Goal: Task Accomplishment & Management: Use online tool/utility

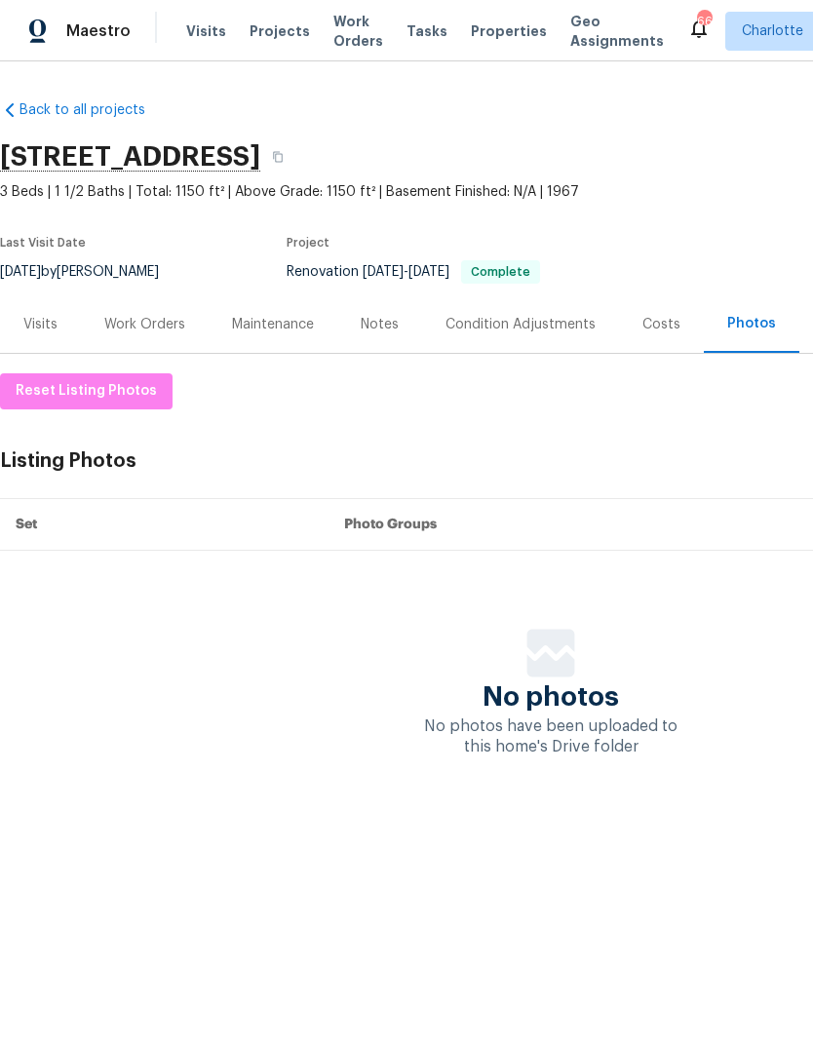
click at [497, 34] on span "Properties" at bounding box center [509, 30] width 76 height 19
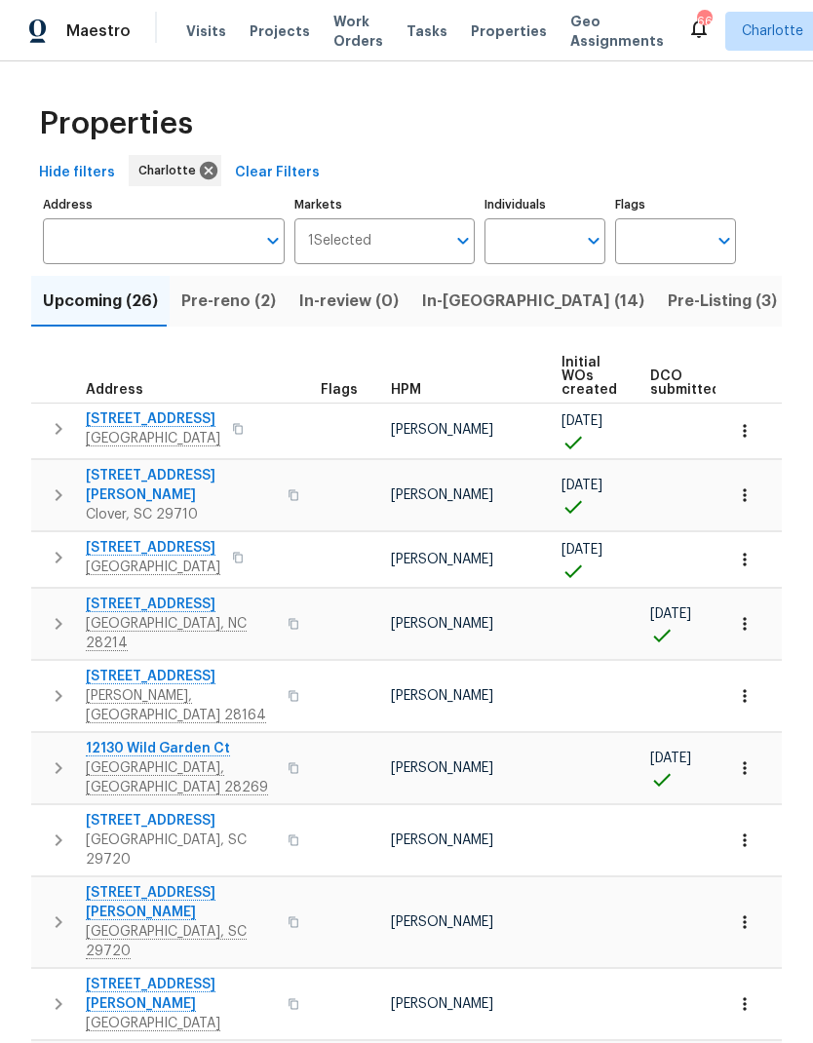
click at [231, 287] on button "Pre-reno (2)" at bounding box center [229, 301] width 118 height 51
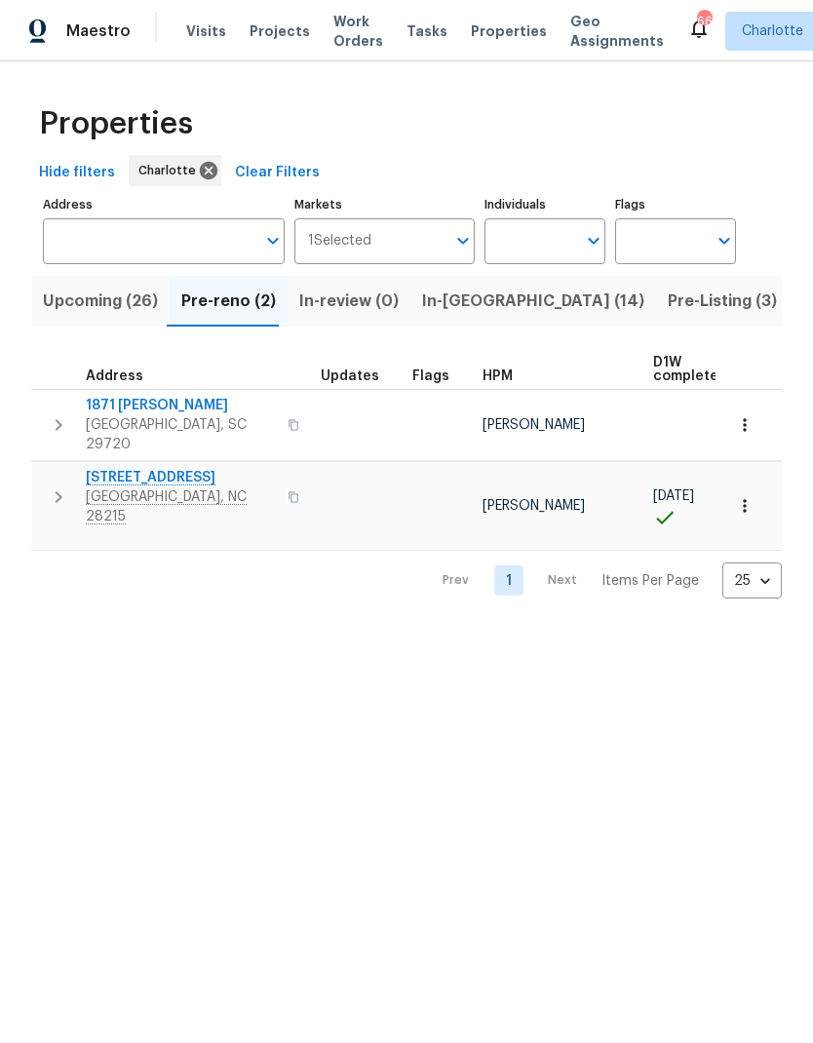
click at [584, 247] on icon "Open" at bounding box center [593, 240] width 23 height 23
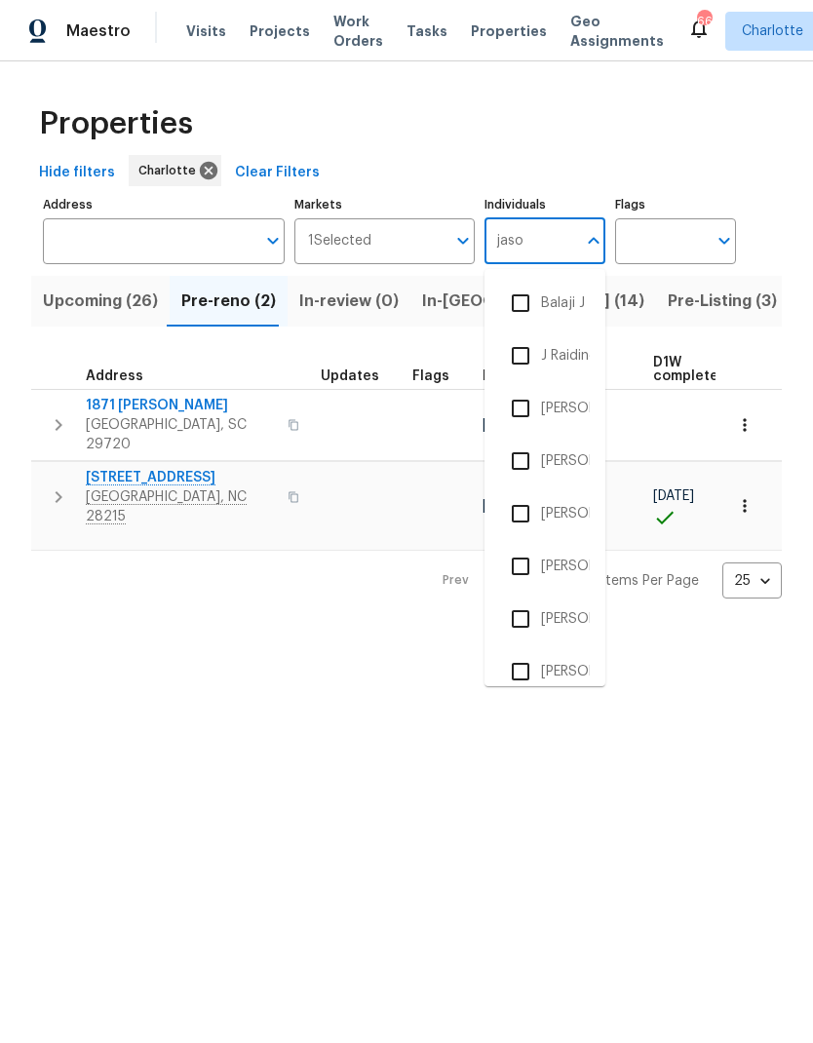
type input "[PERSON_NAME]"
click at [525, 302] on input "checkbox" at bounding box center [520, 303] width 41 height 41
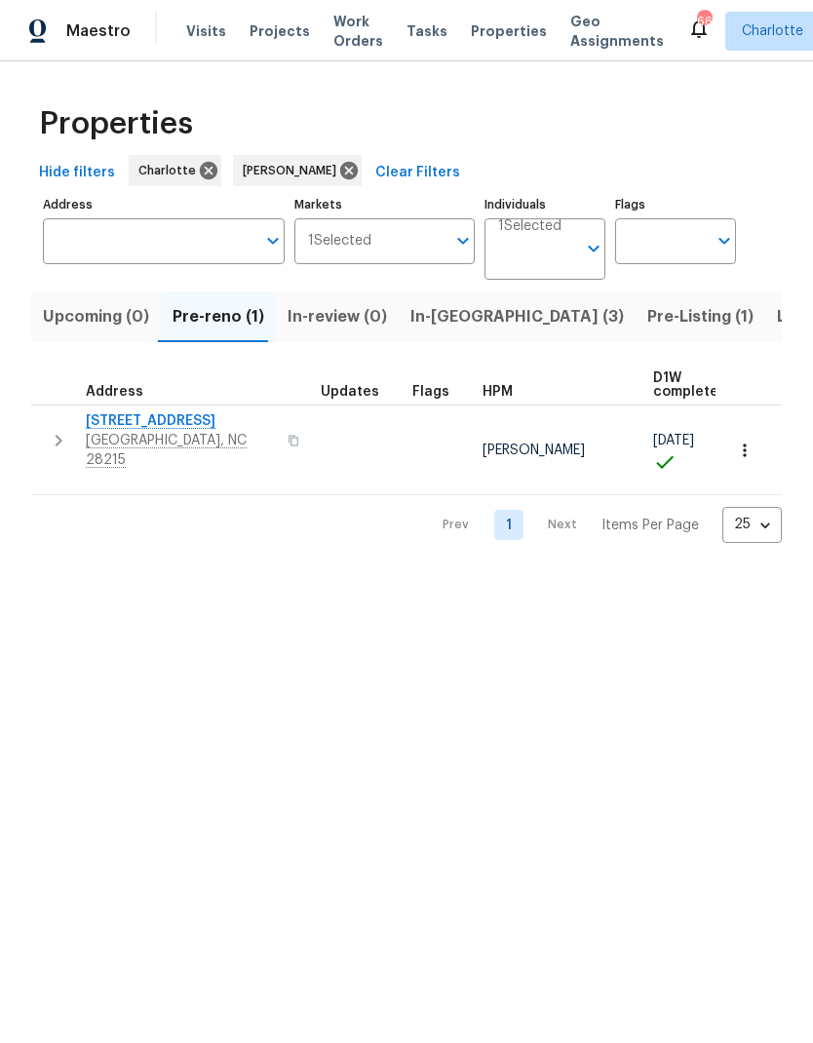
click at [161, 241] on input "Address" at bounding box center [149, 241] width 213 height 46
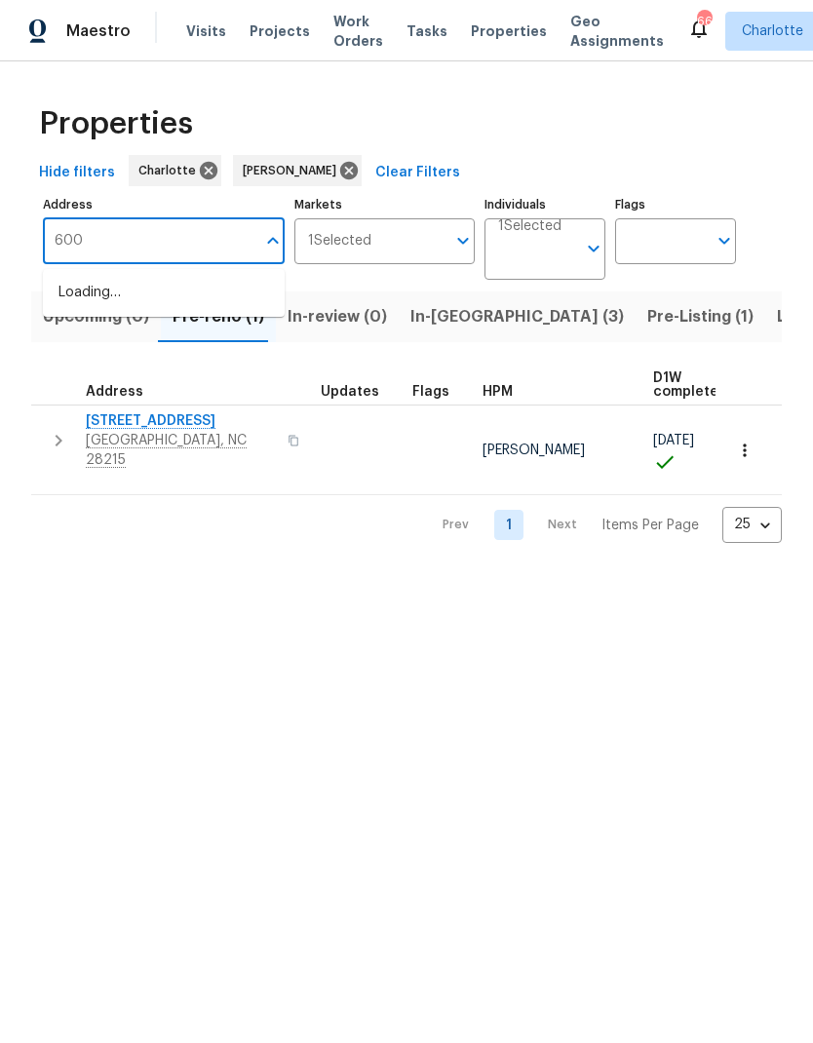
type input "6003"
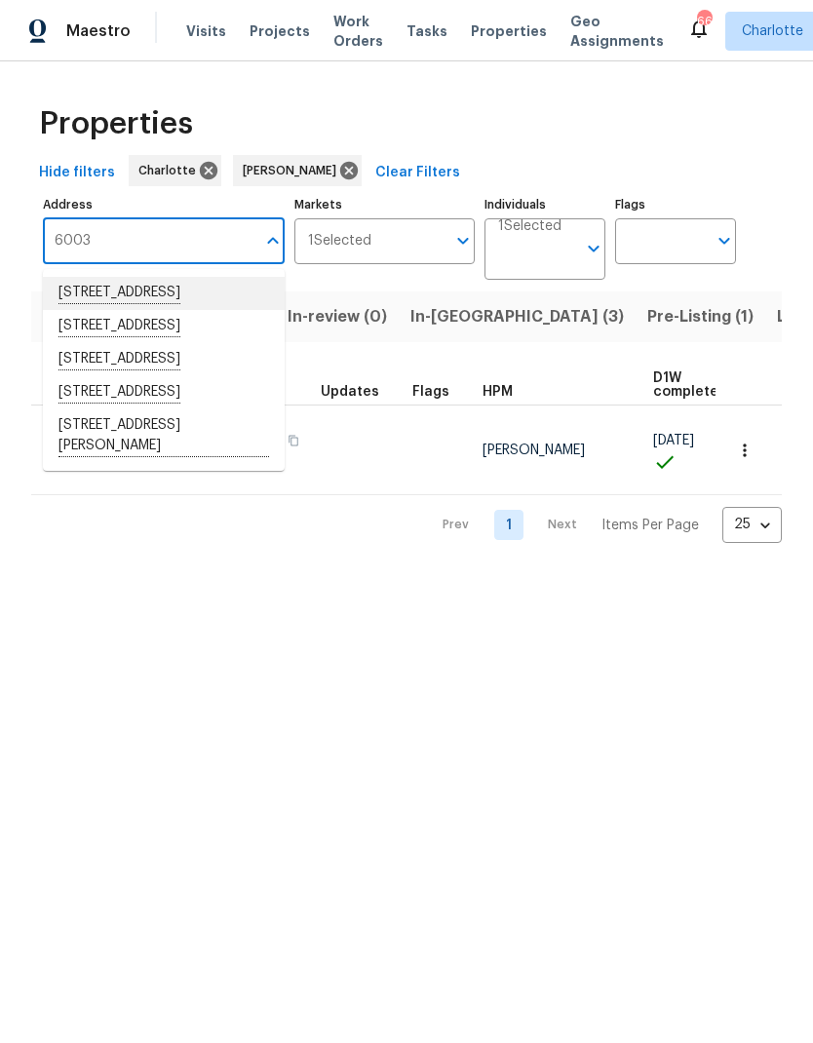
click at [223, 300] on li "[STREET_ADDRESS]" at bounding box center [164, 293] width 242 height 33
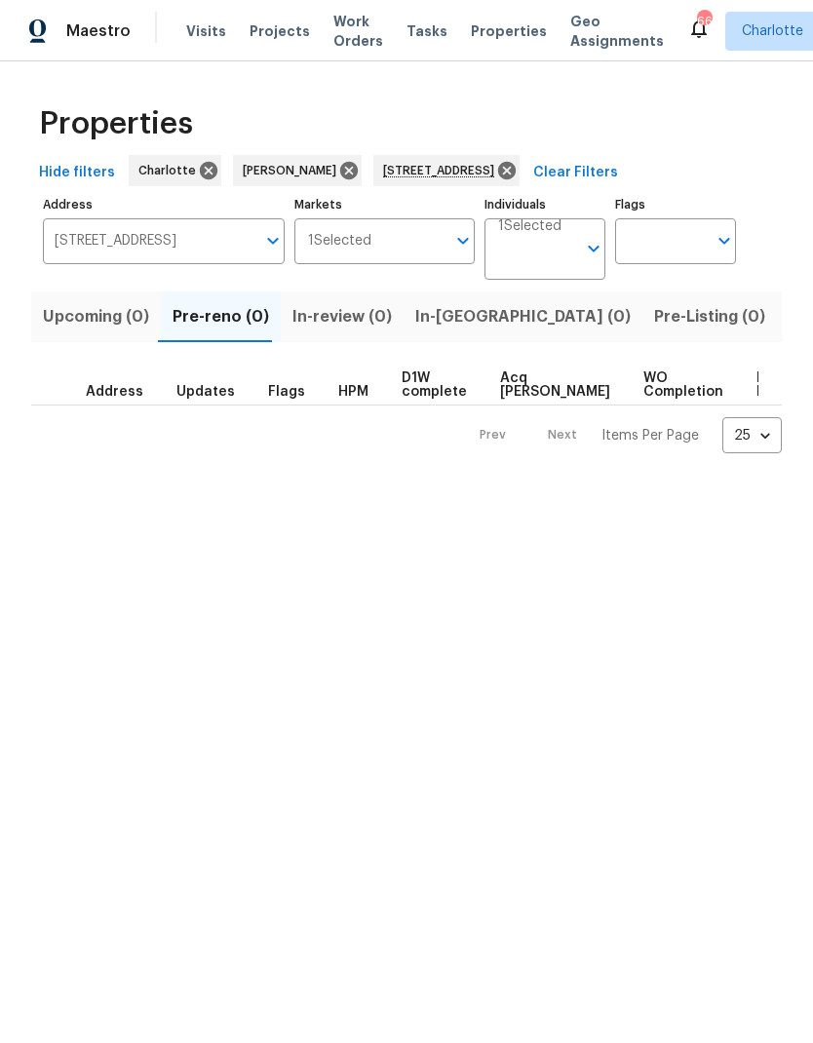
click at [789, 325] on span "Listed (1)" at bounding box center [824, 316] width 70 height 27
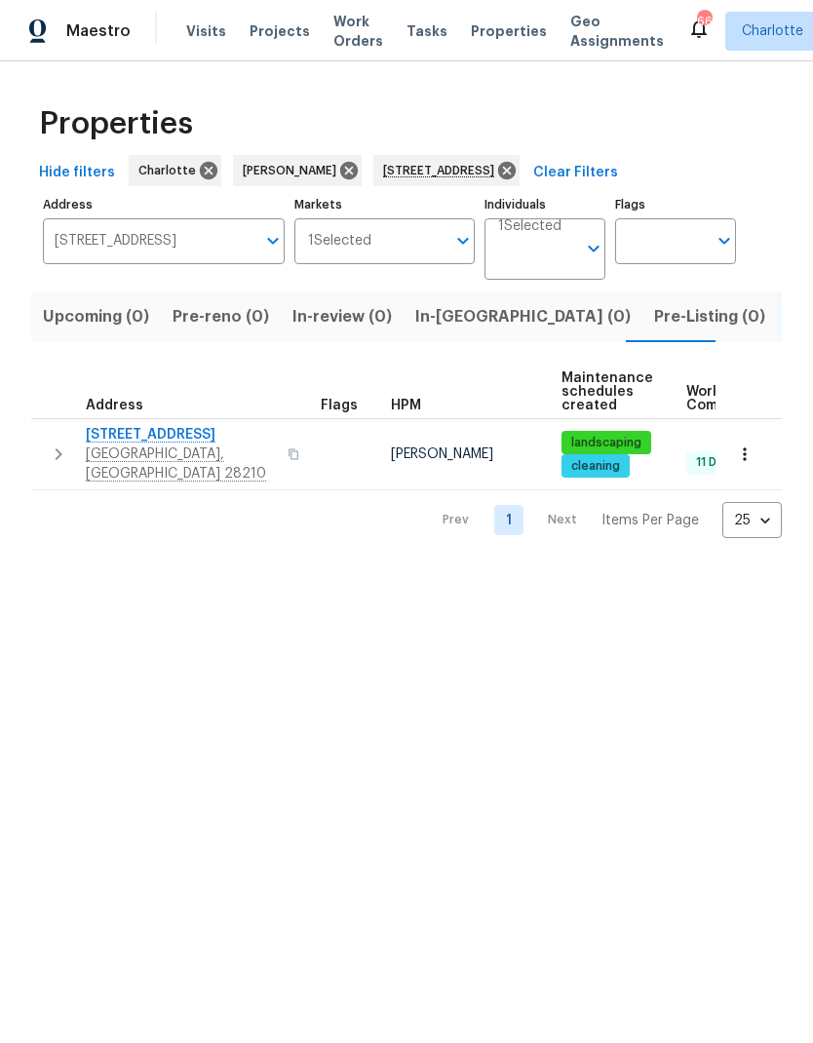
click at [58, 445] on icon "button" at bounding box center [58, 454] width 23 height 23
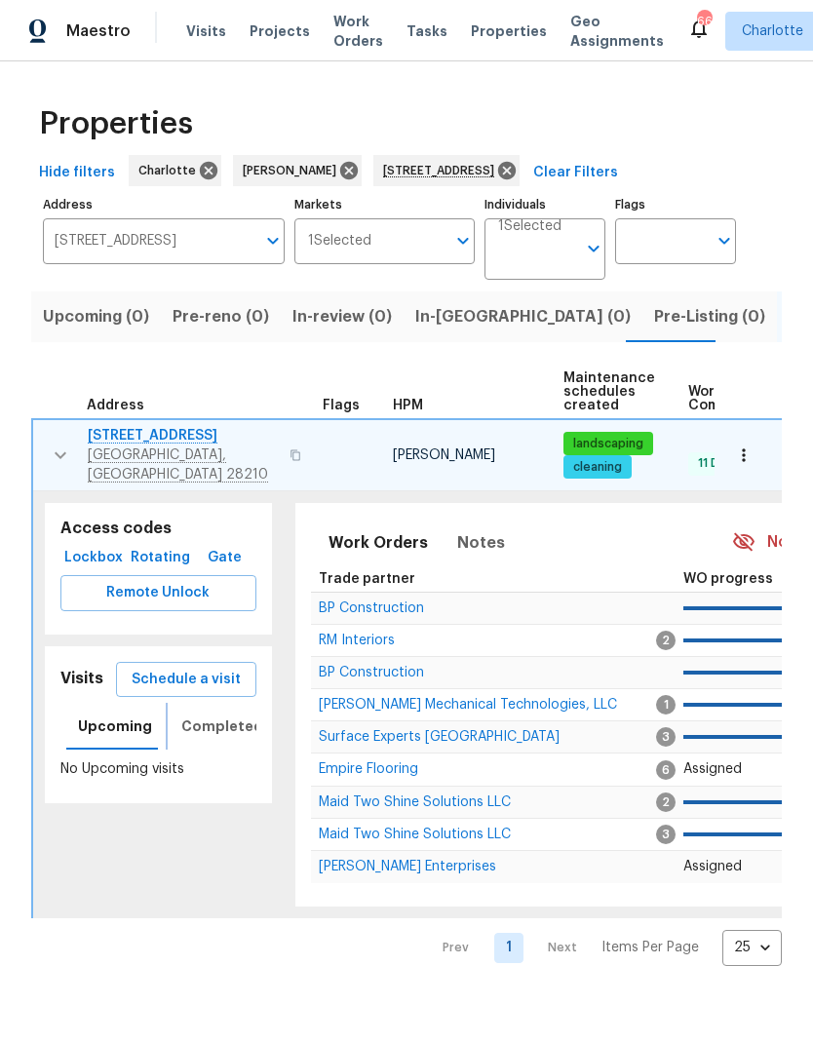
click at [227, 715] on span "Completed" at bounding box center [222, 727] width 82 height 24
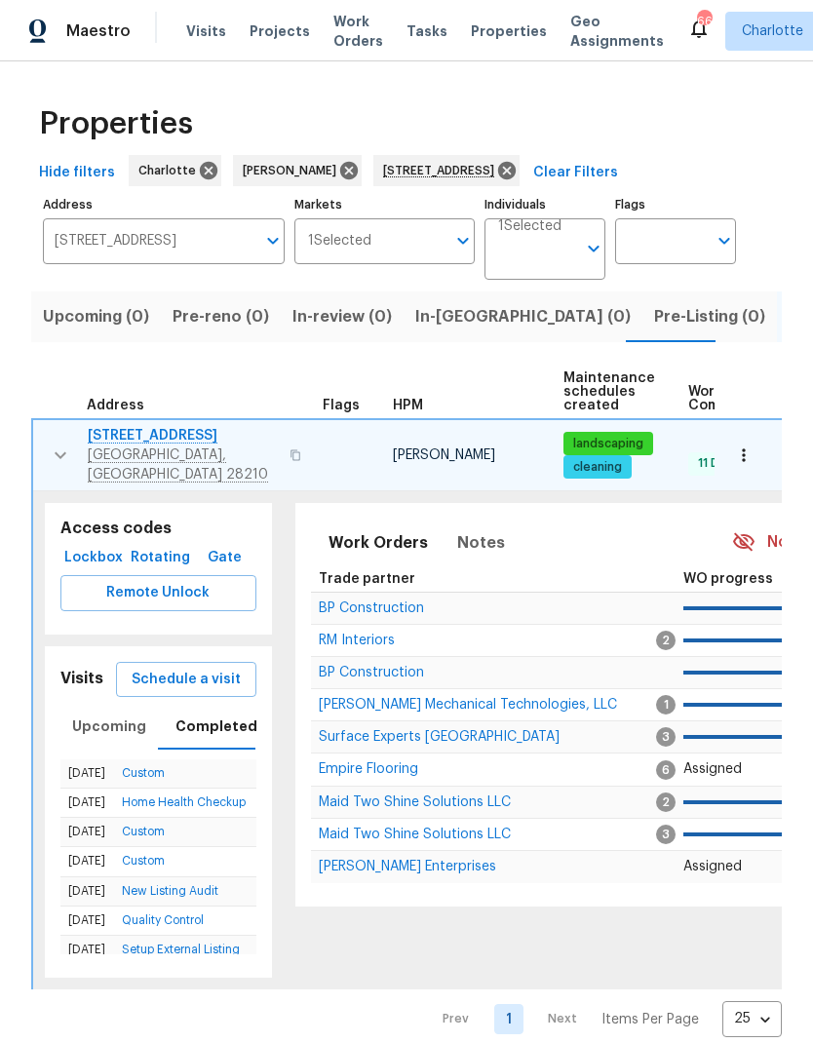
click at [190, 444] on span "[STREET_ADDRESS]" at bounding box center [183, 435] width 190 height 19
click at [234, 244] on input "[STREET_ADDRESS]" at bounding box center [149, 241] width 213 height 46
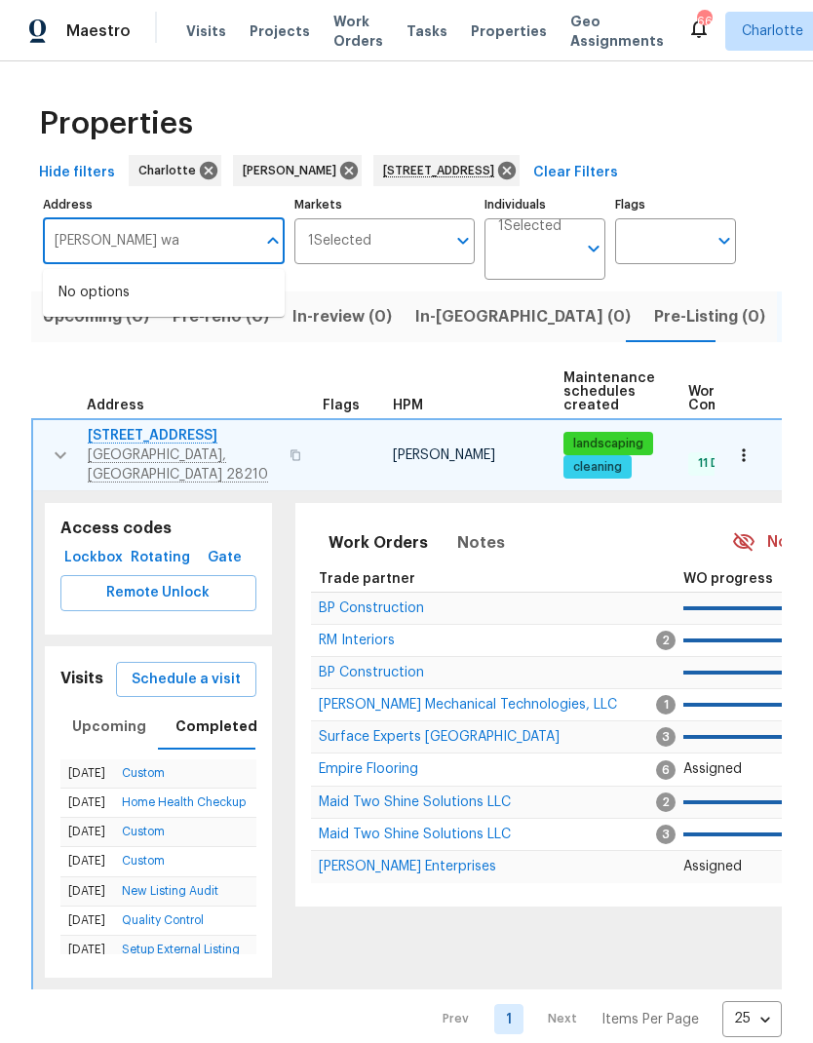
type input "[PERSON_NAME] way"
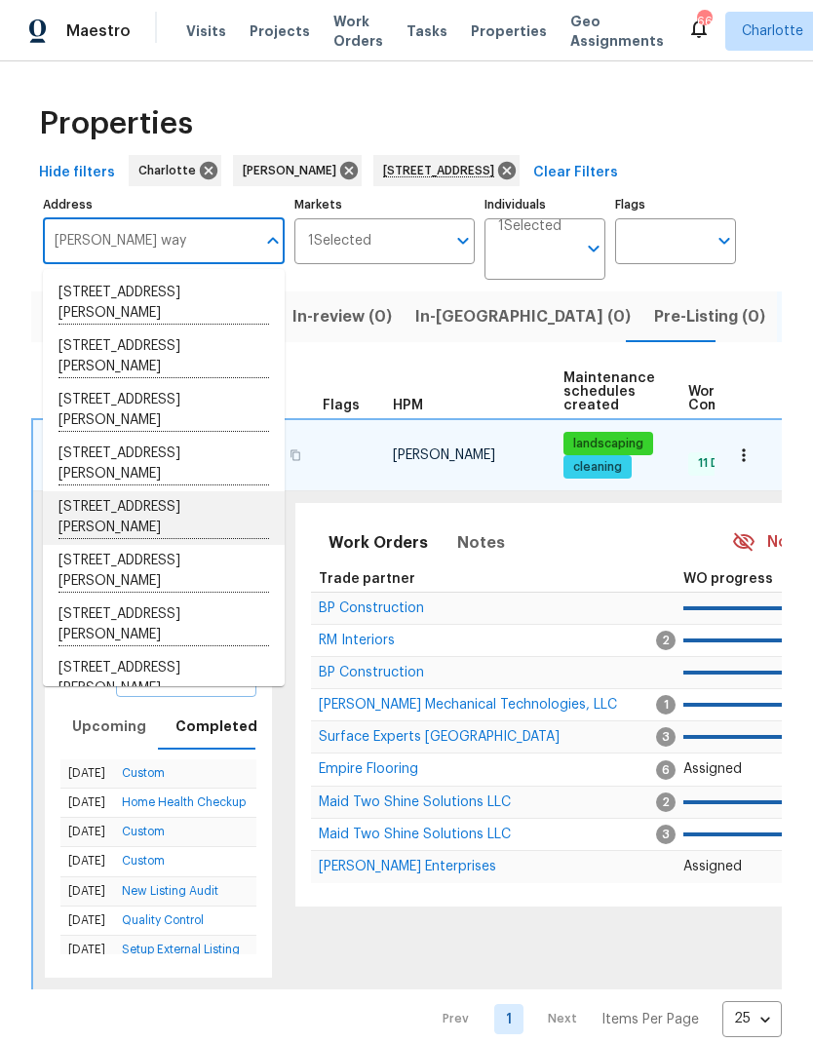
click at [229, 515] on li "[STREET_ADDRESS][PERSON_NAME]" at bounding box center [164, 518] width 242 height 54
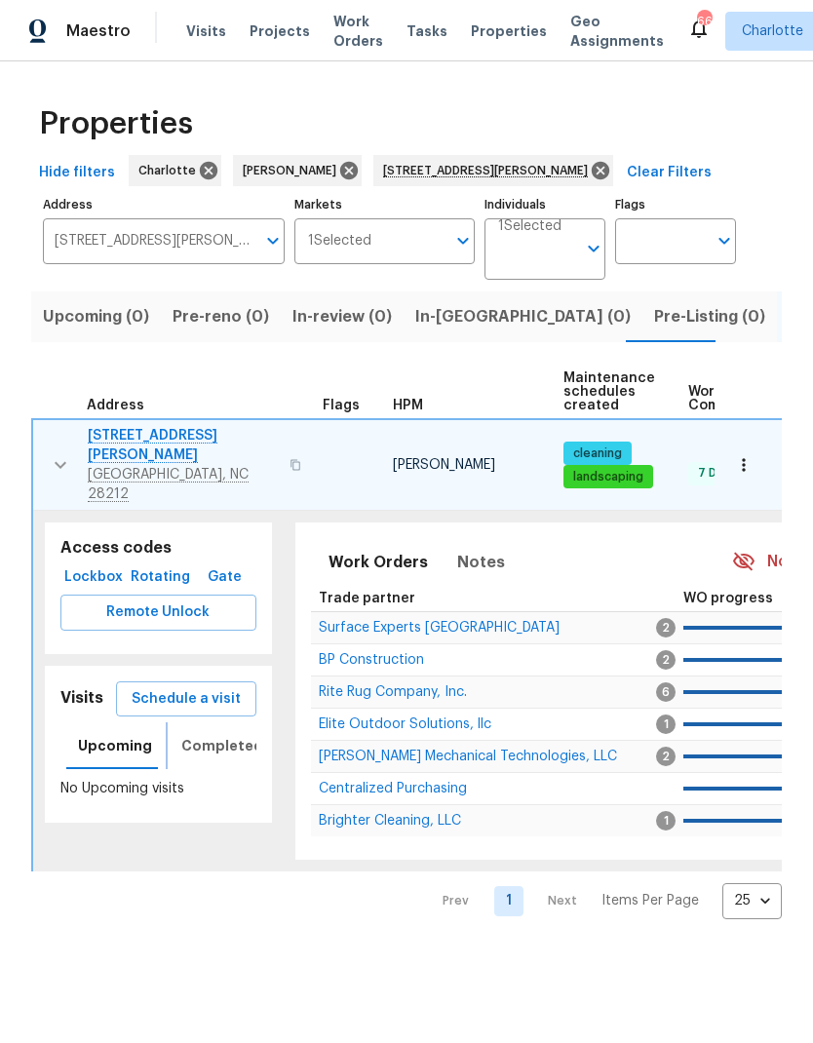
click at [220, 736] on button "Completed" at bounding box center [222, 745] width 105 height 47
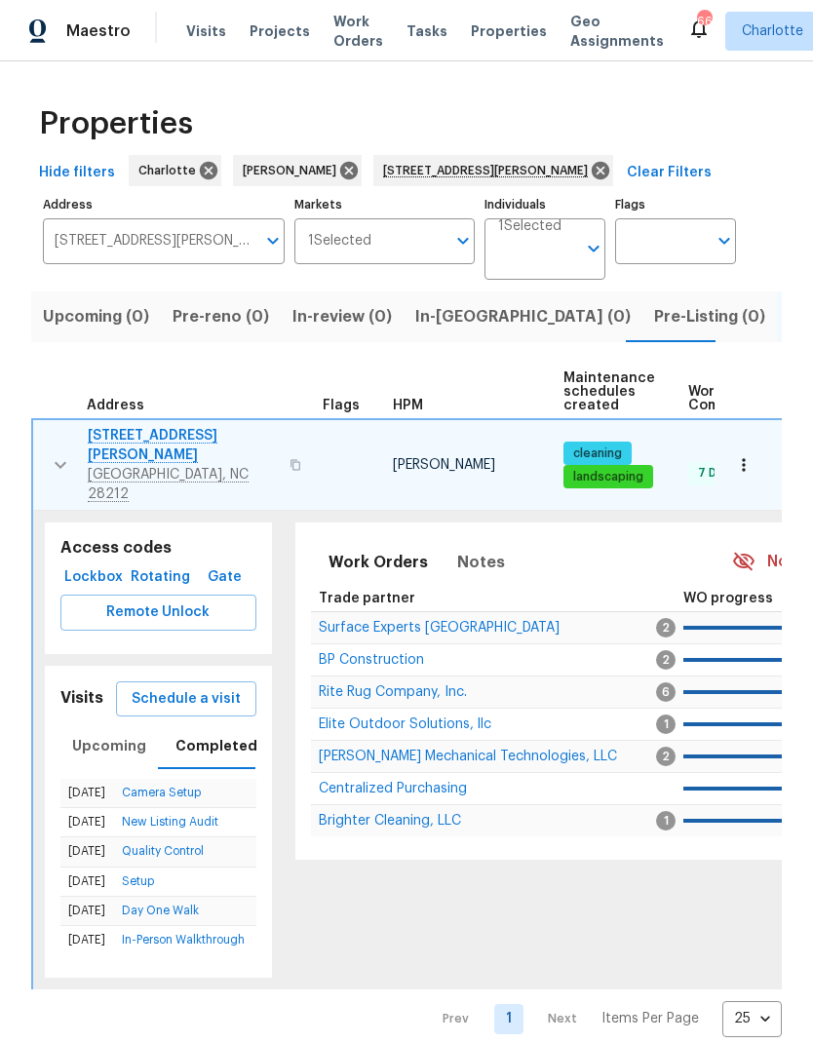
click at [245, 229] on input "[STREET_ADDRESS][PERSON_NAME]" at bounding box center [149, 241] width 213 height 46
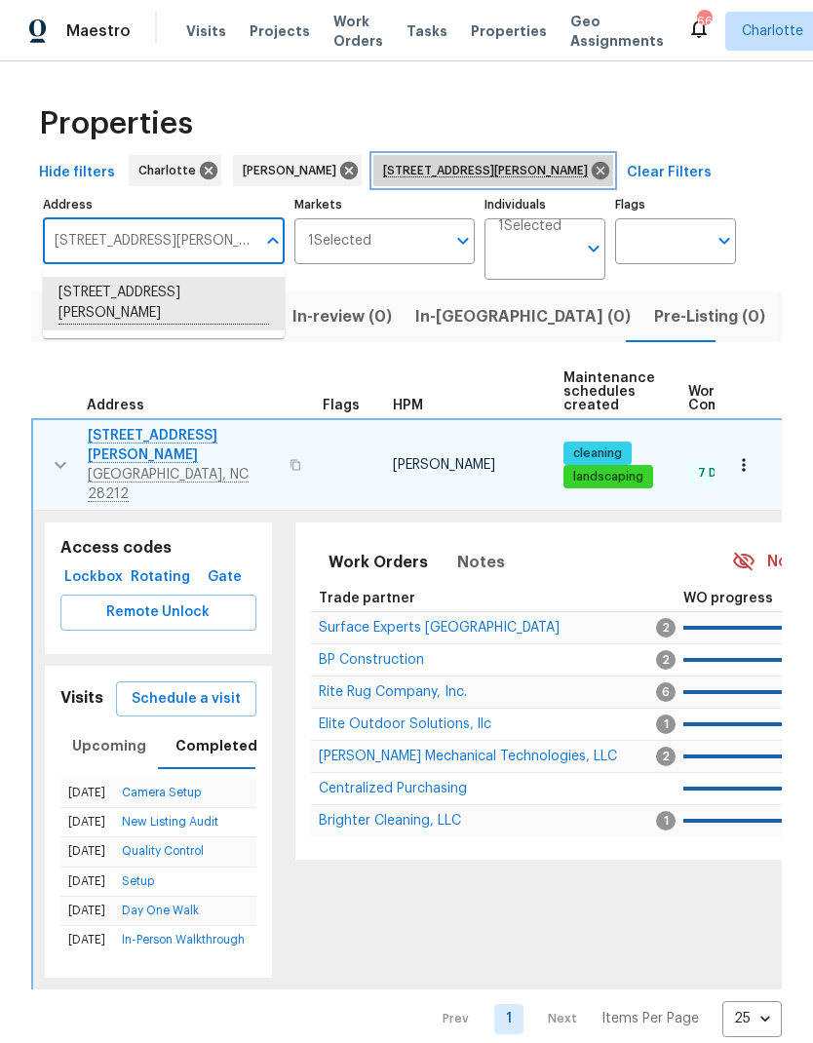
click at [590, 162] on icon at bounding box center [600, 170] width 21 height 21
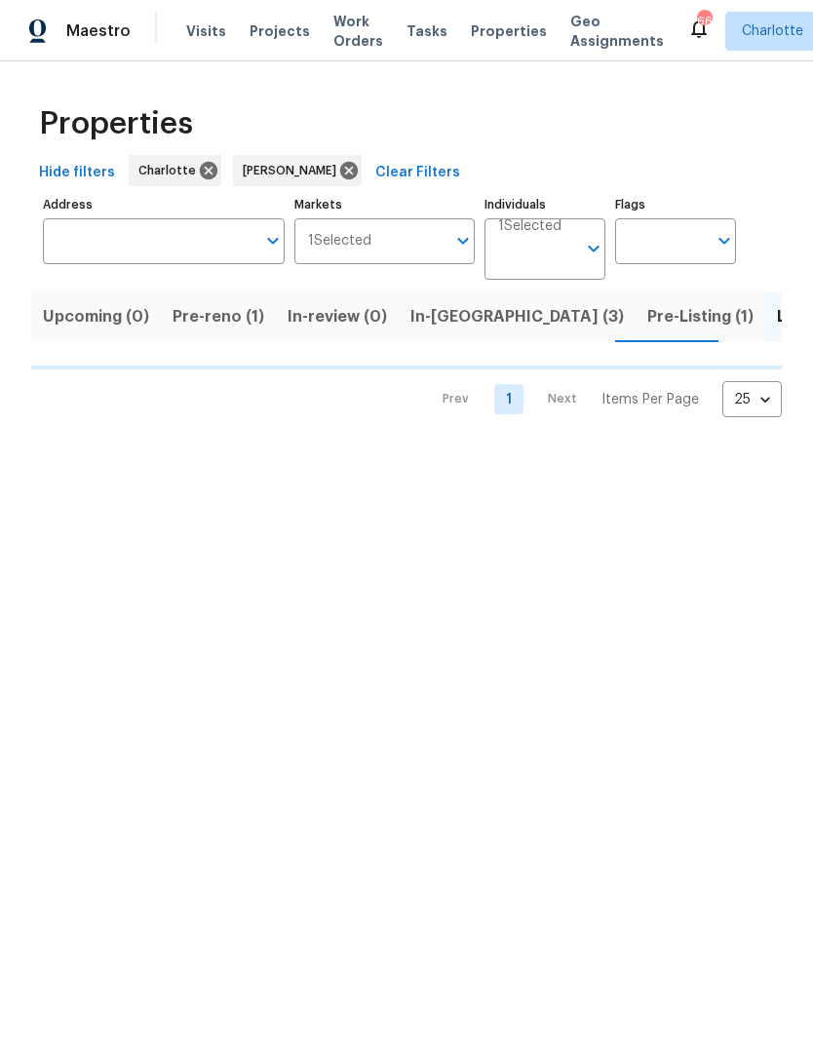
click at [201, 238] on input "Address" at bounding box center [149, 241] width 213 height 46
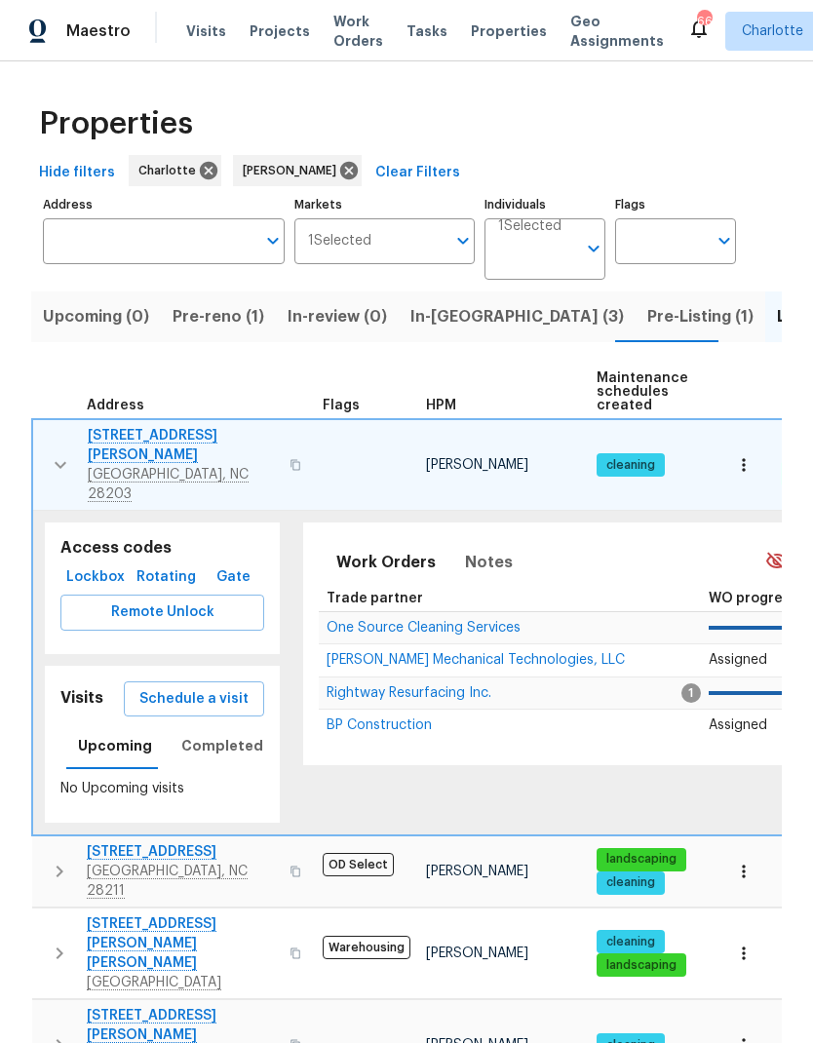
click at [184, 247] on input "Address" at bounding box center [149, 241] width 213 height 46
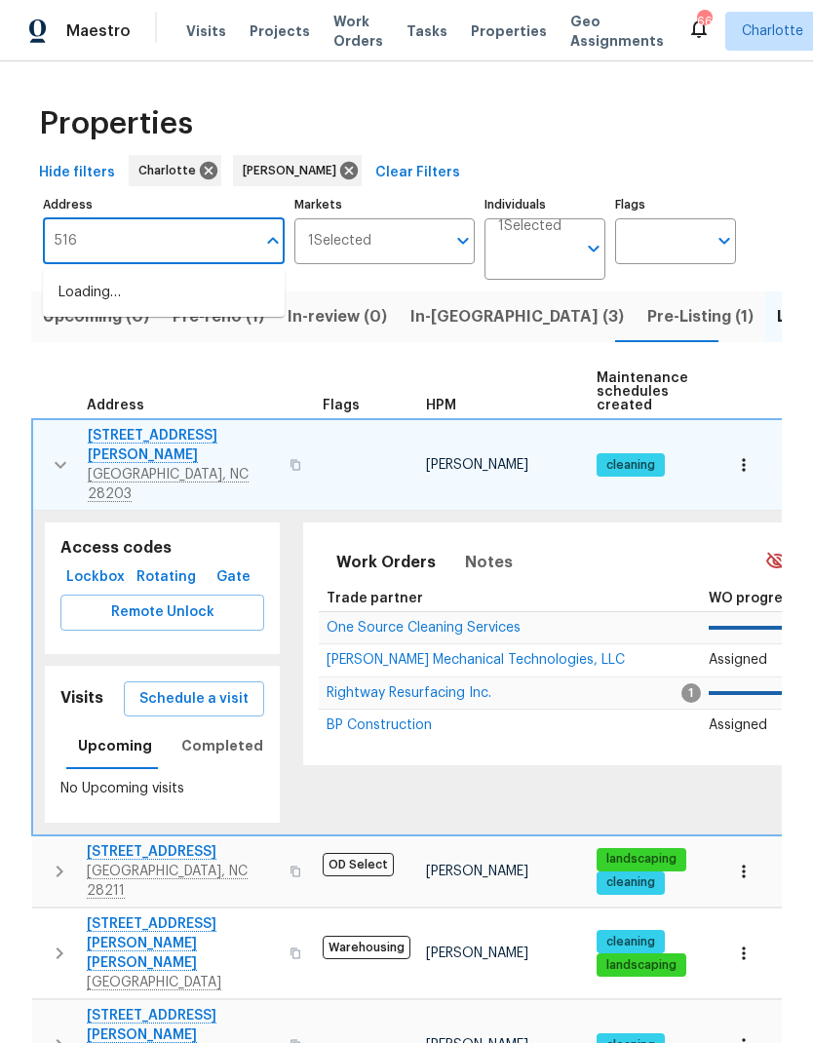
type input "5163"
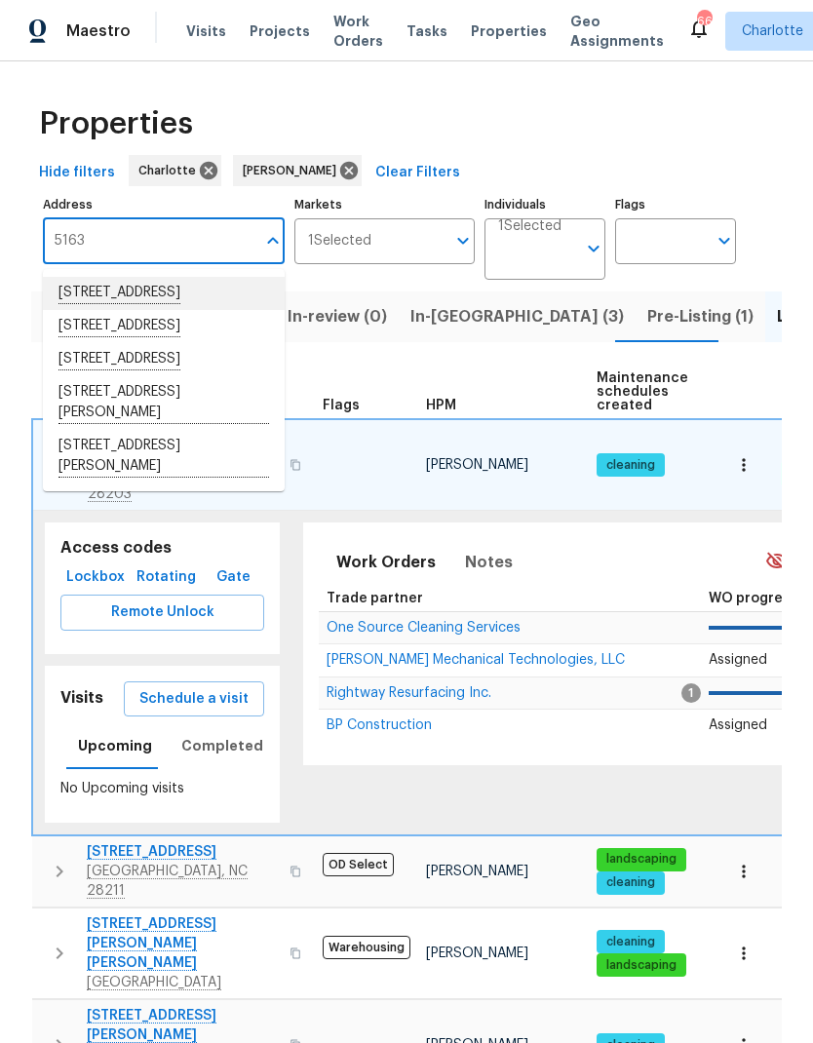
click at [205, 294] on li "[STREET_ADDRESS]" at bounding box center [164, 293] width 242 height 33
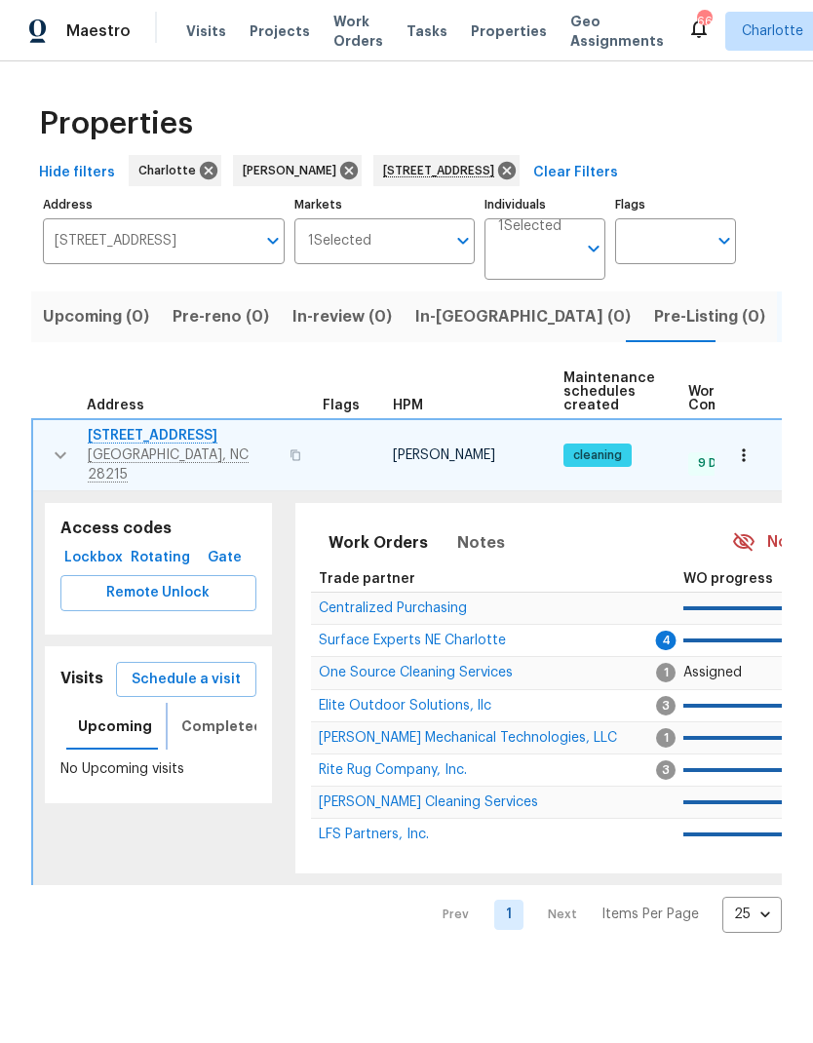
click at [230, 715] on span "Completed" at bounding box center [222, 727] width 82 height 24
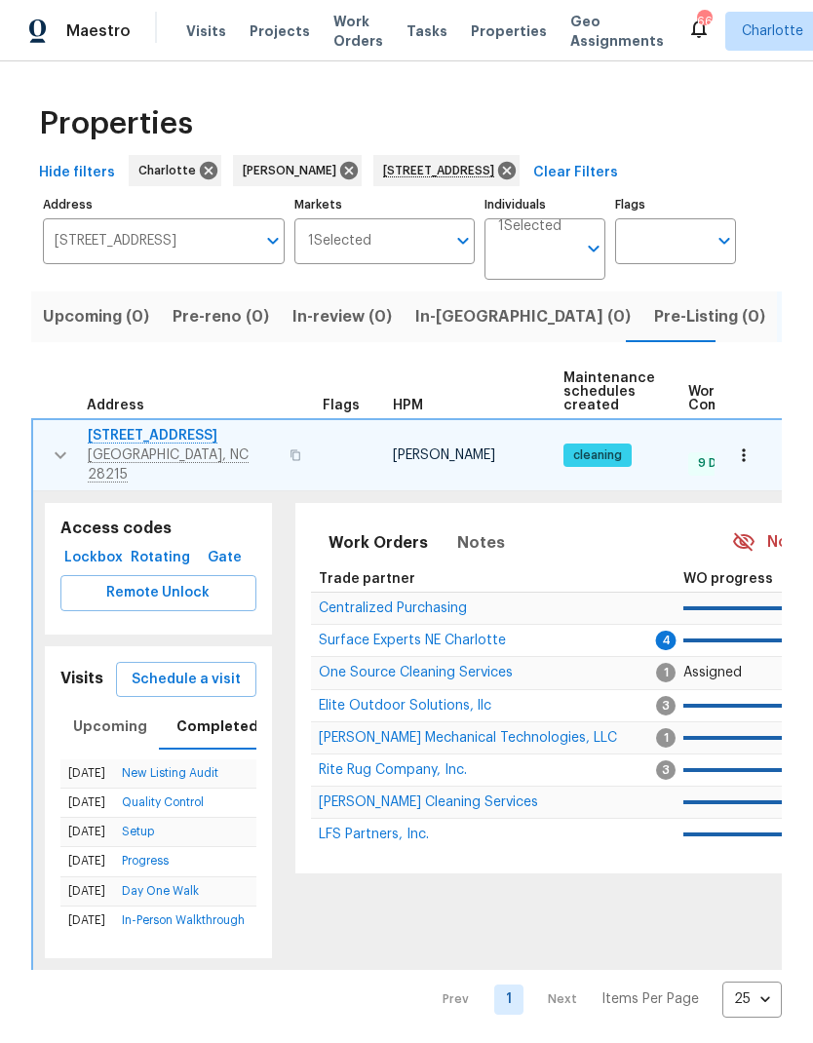
click at [149, 437] on span "[STREET_ADDRESS]" at bounding box center [183, 435] width 190 height 19
click at [235, 242] on input "[STREET_ADDRESS]" at bounding box center [149, 241] width 213 height 46
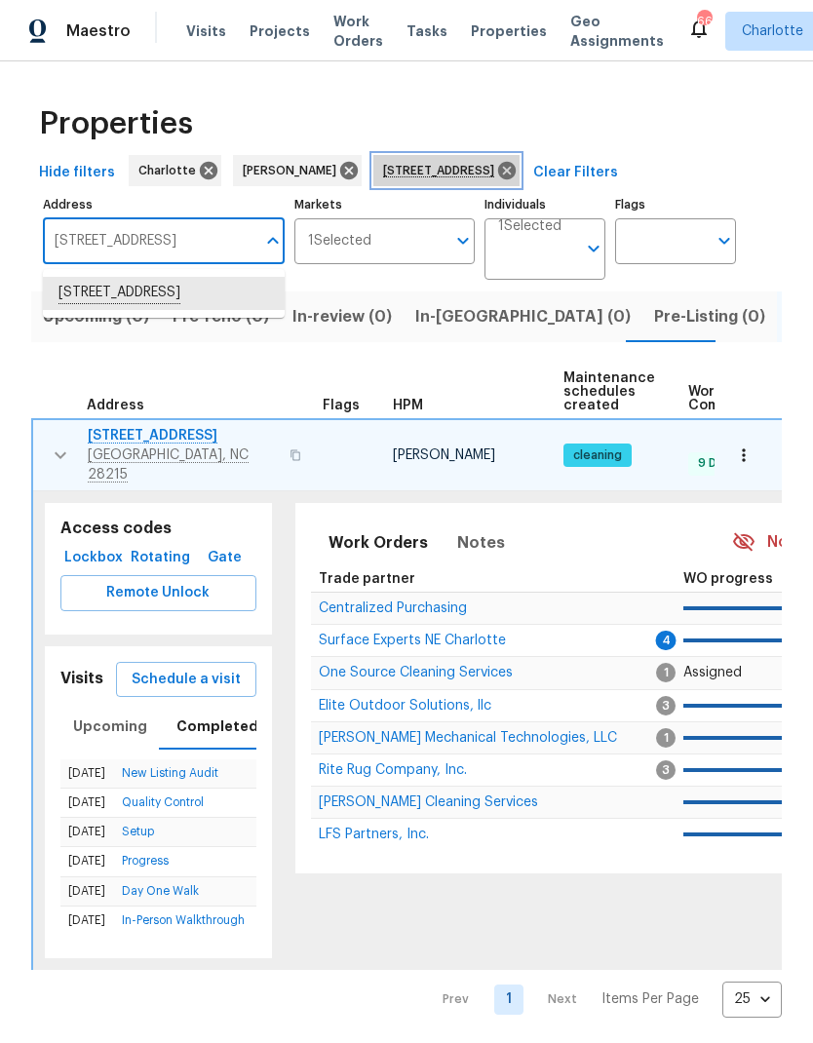
click at [516, 169] on icon at bounding box center [507, 171] width 18 height 18
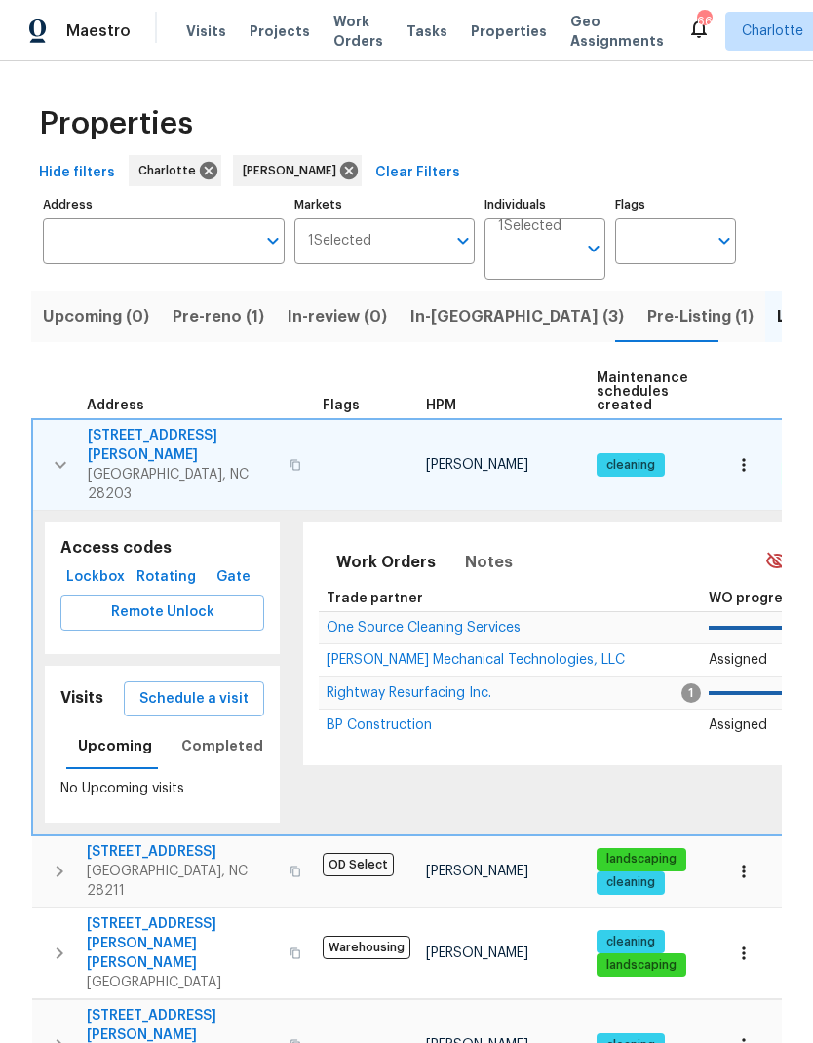
click at [181, 248] on input "Address" at bounding box center [149, 241] width 213 height 46
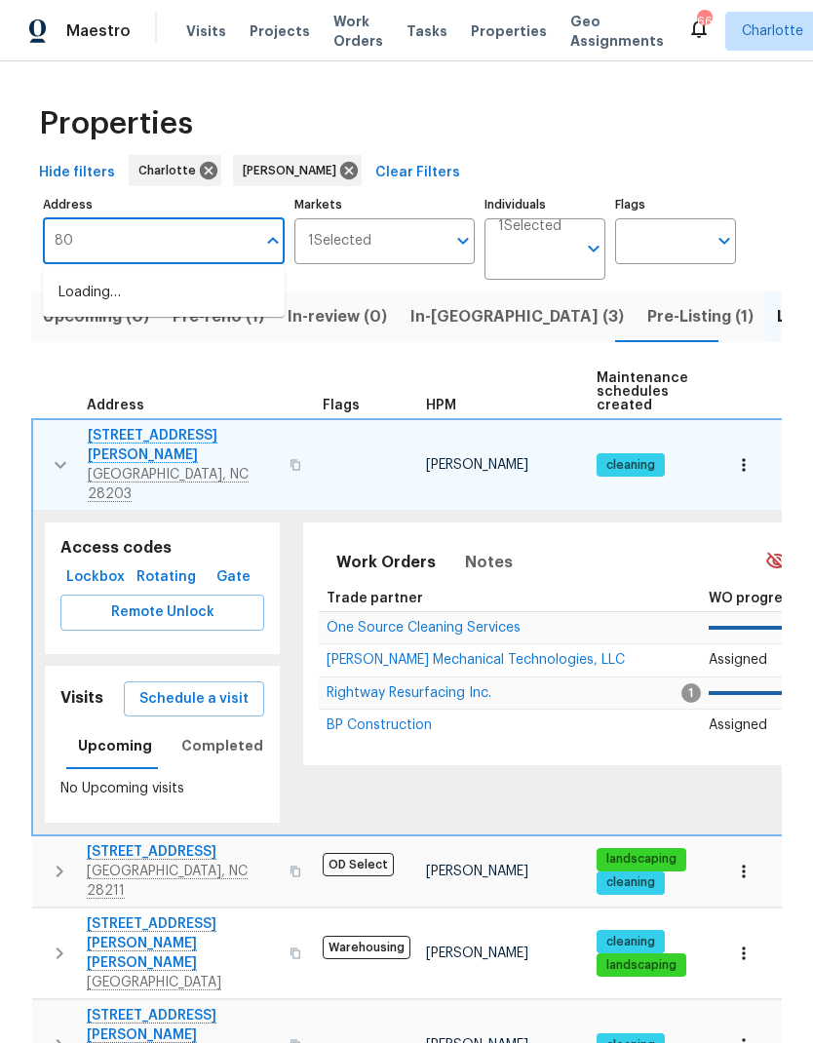
type input "8"
type input "[GEOGRAPHIC_DATA]"
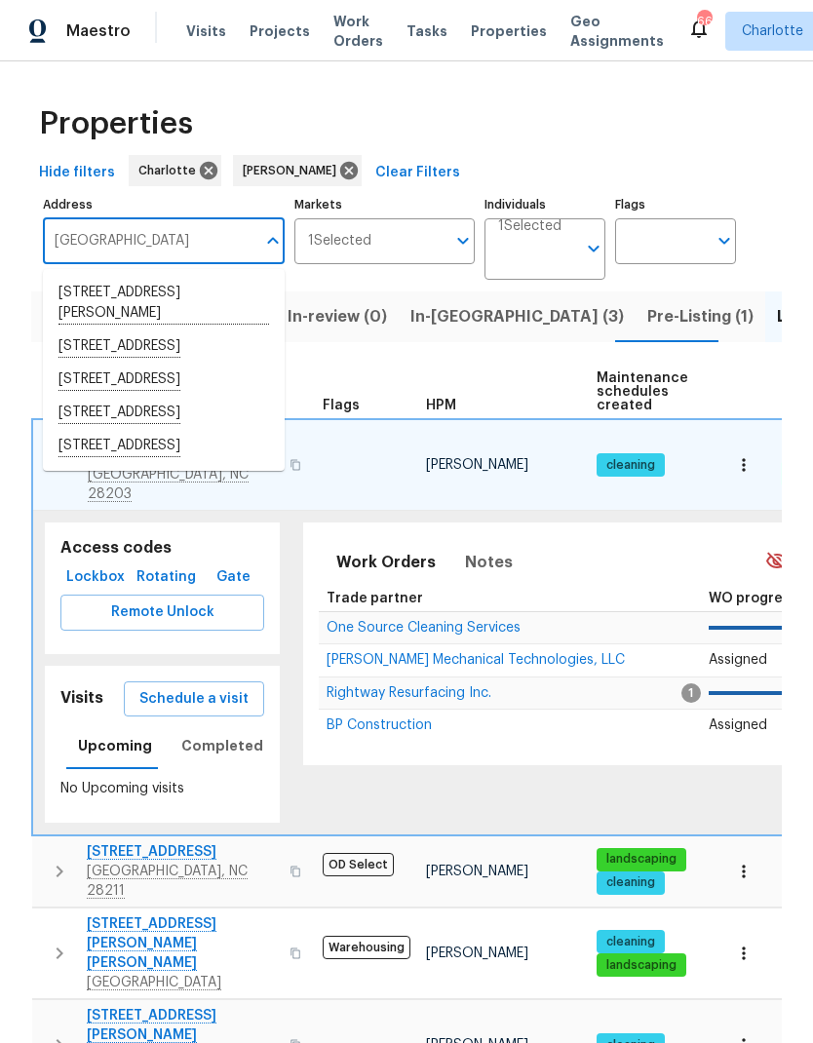
click at [229, 463] on li "[STREET_ADDRESS]" at bounding box center [164, 446] width 242 height 33
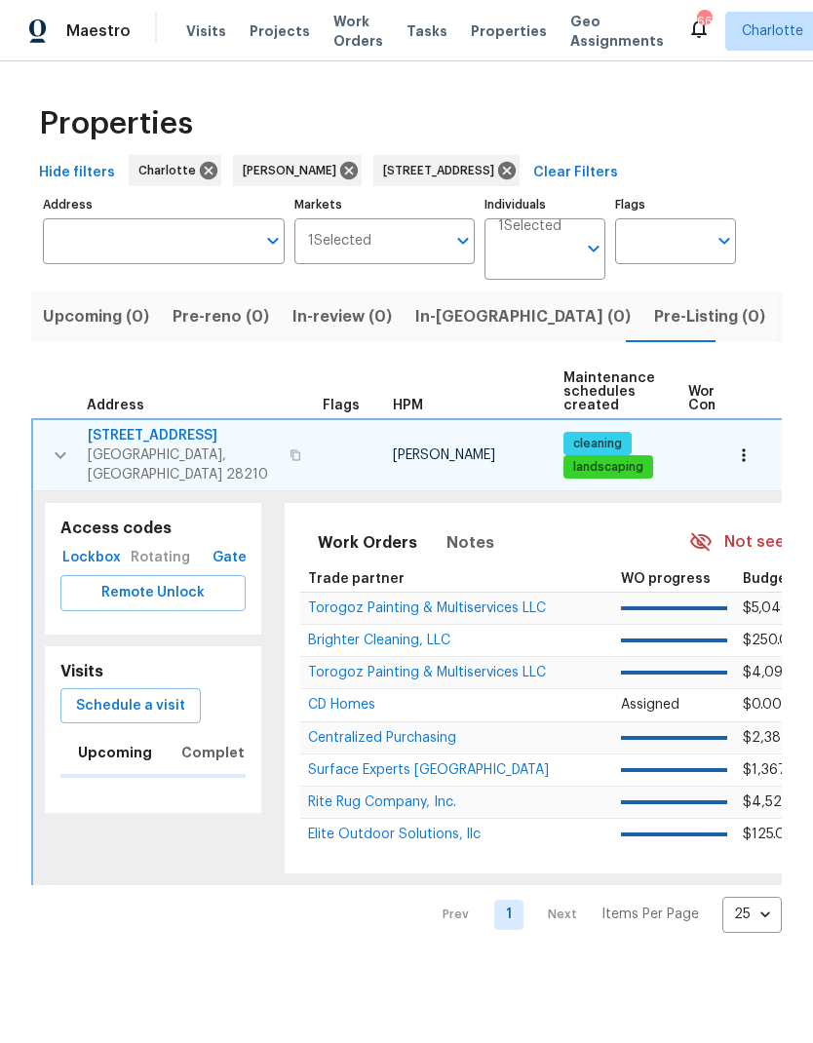
type input "[STREET_ADDRESS]"
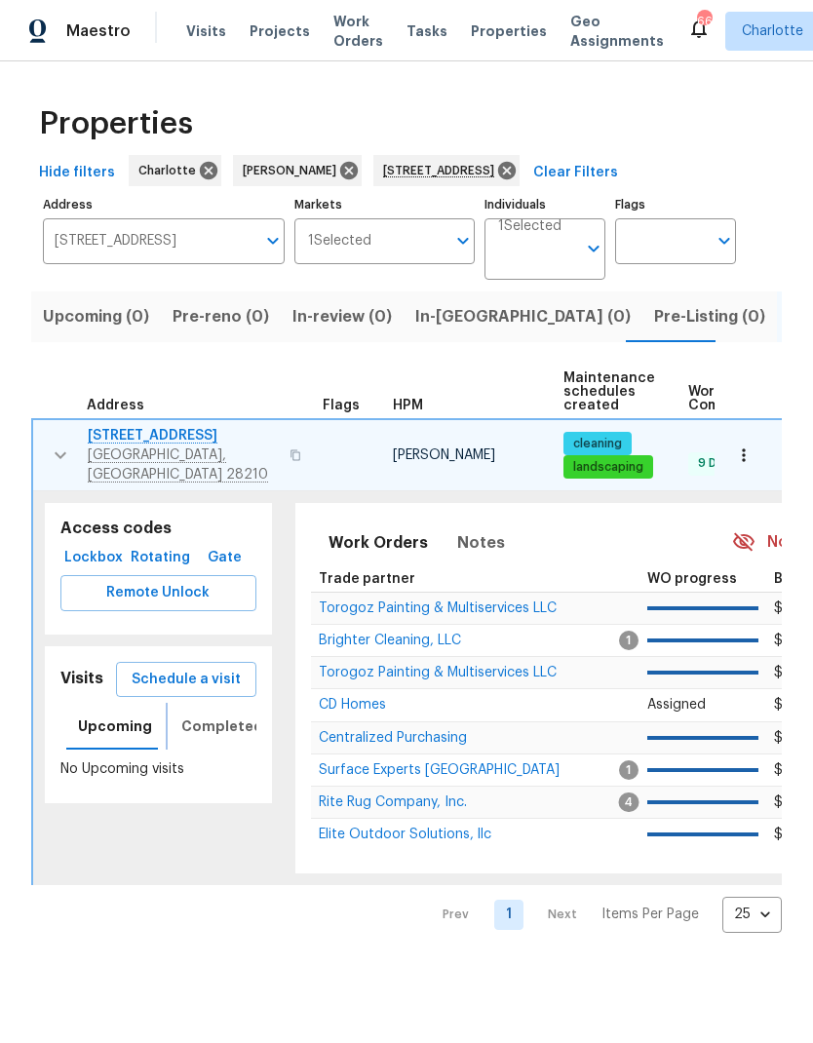
click at [233, 715] on span "Completed" at bounding box center [222, 727] width 82 height 24
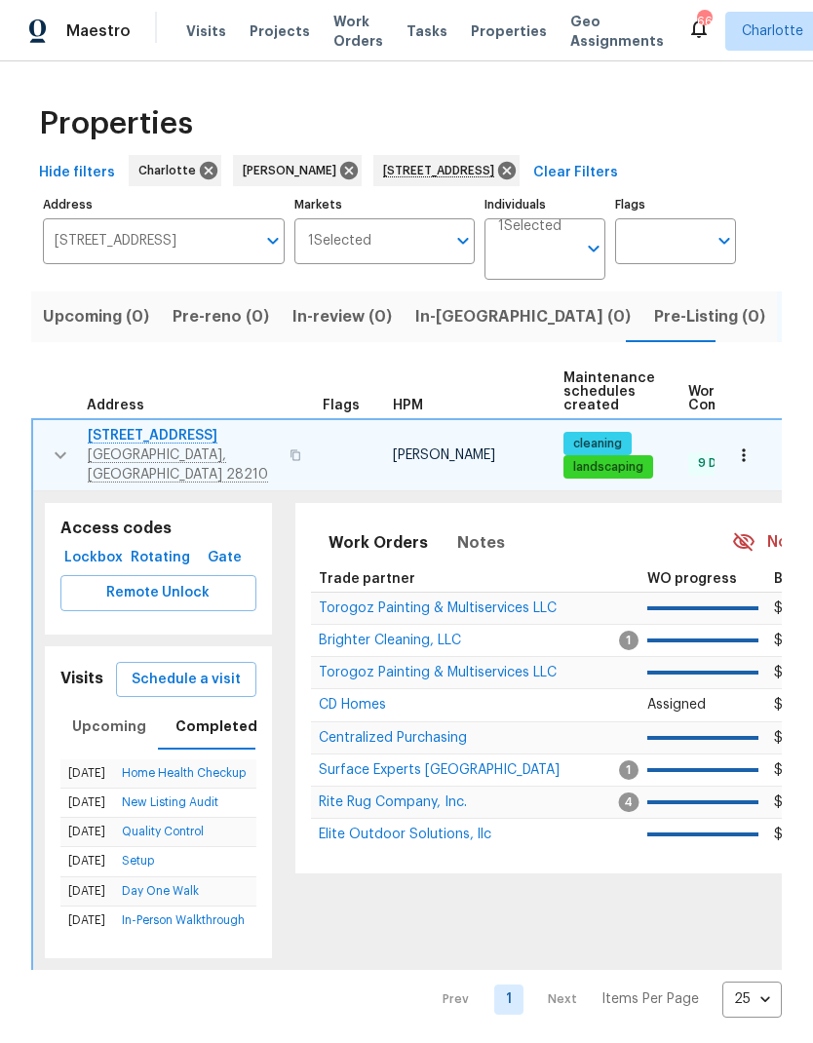
click at [210, 669] on span "Schedule a visit" at bounding box center [186, 680] width 109 height 24
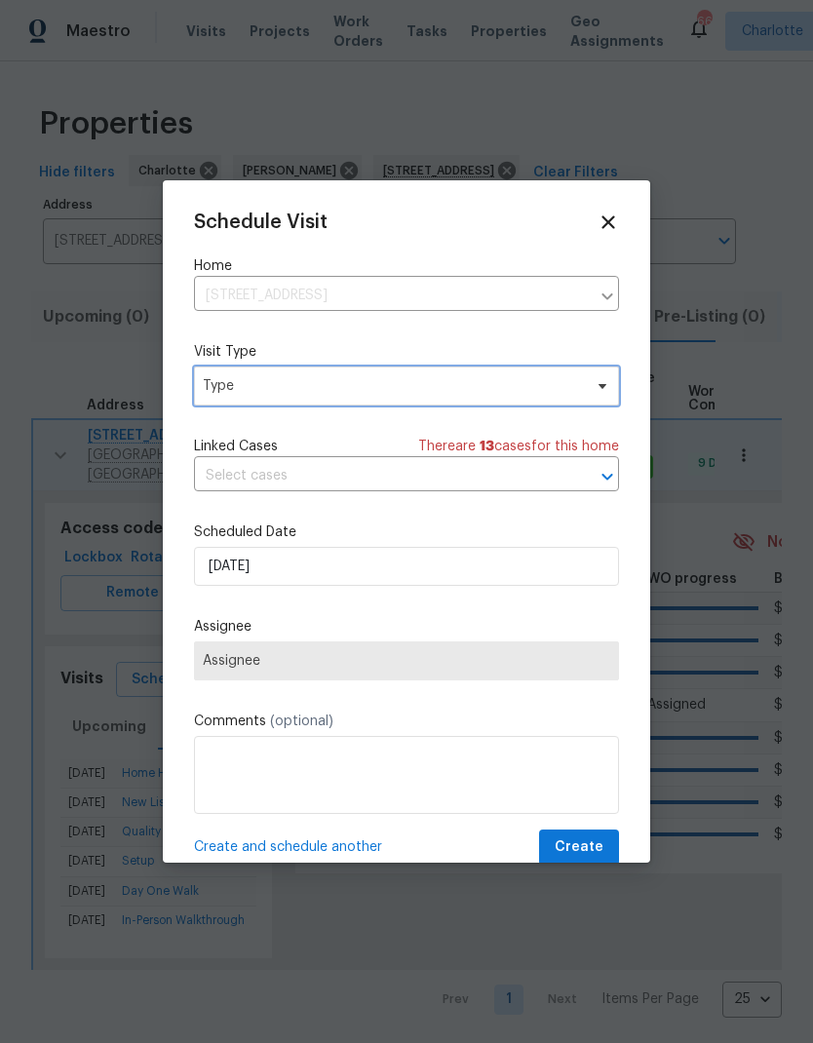
click at [588, 386] on span "Type" at bounding box center [406, 386] width 425 height 39
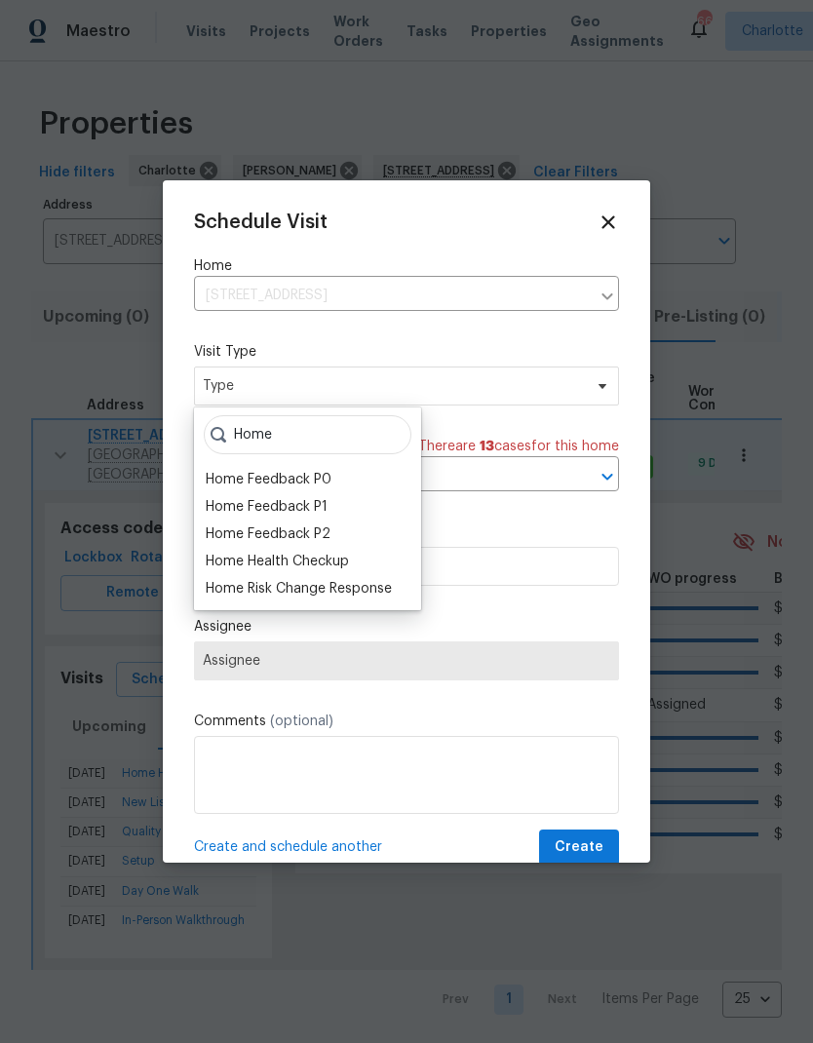
type input "Home"
click at [320, 561] on div "Home Health Checkup" at bounding box center [277, 561] width 143 height 19
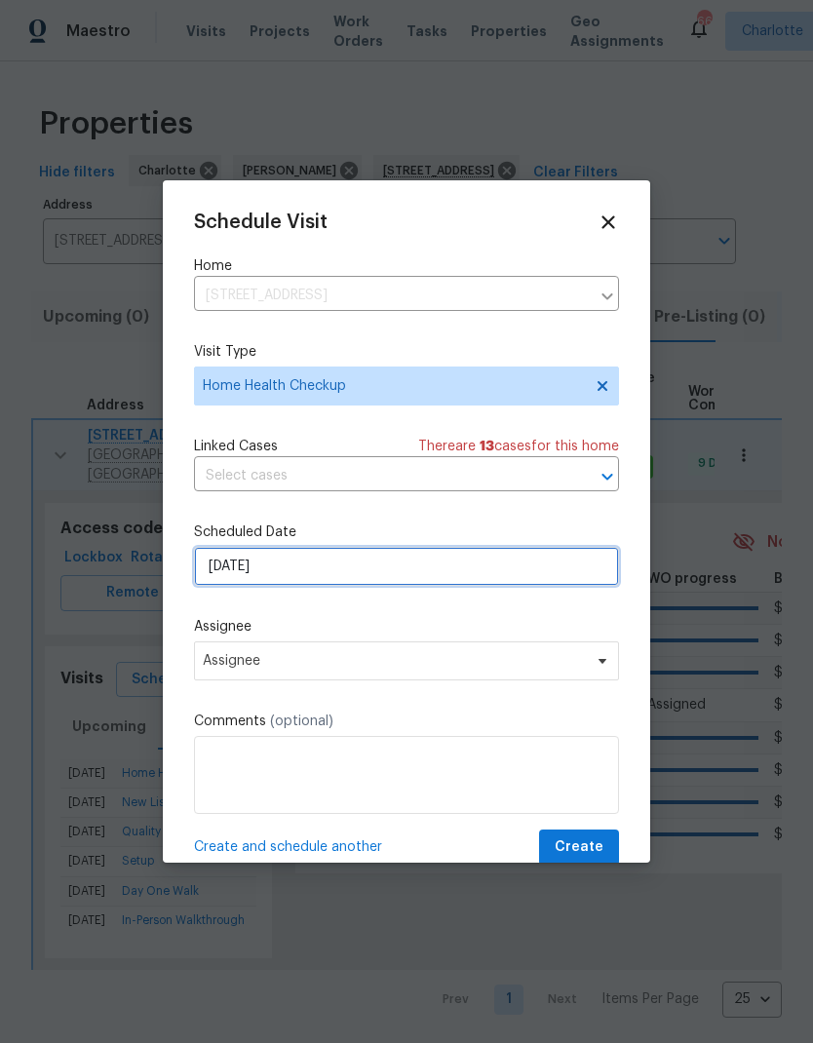
click at [438, 579] on input "[DATE]" at bounding box center [406, 566] width 425 height 39
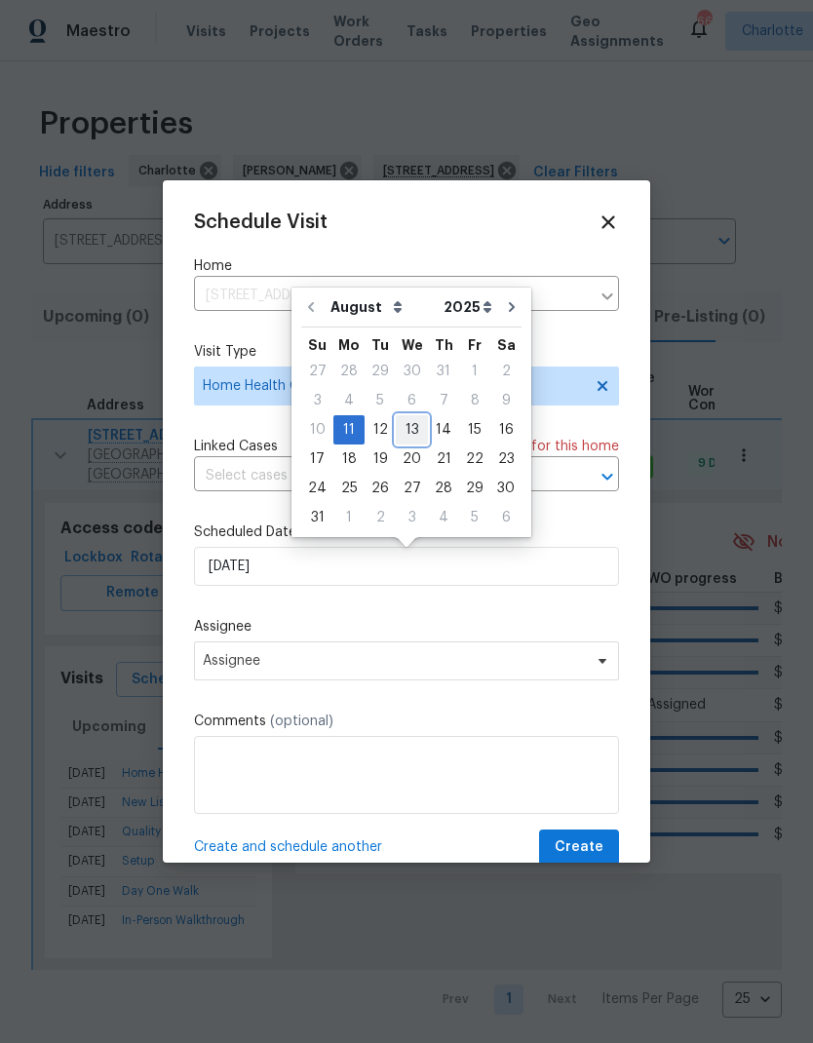
click at [408, 426] on div "13" at bounding box center [412, 429] width 32 height 27
type input "[DATE]"
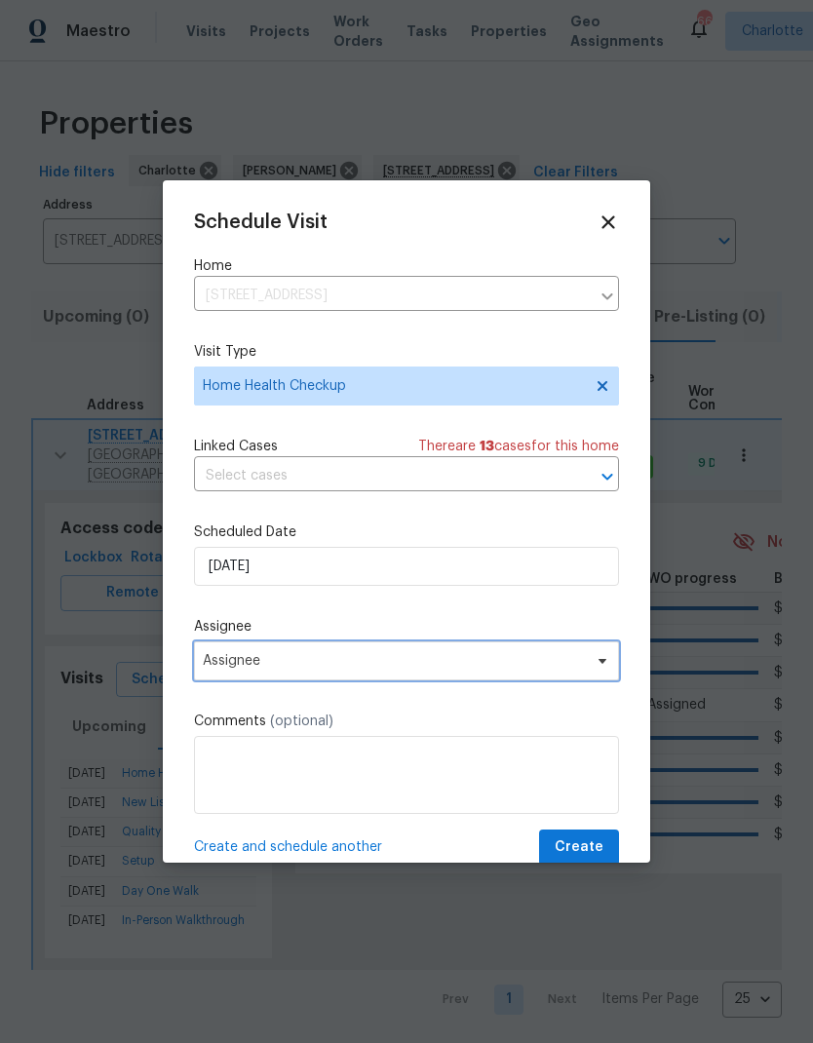
click at [571, 666] on span "Assignee" at bounding box center [394, 661] width 382 height 16
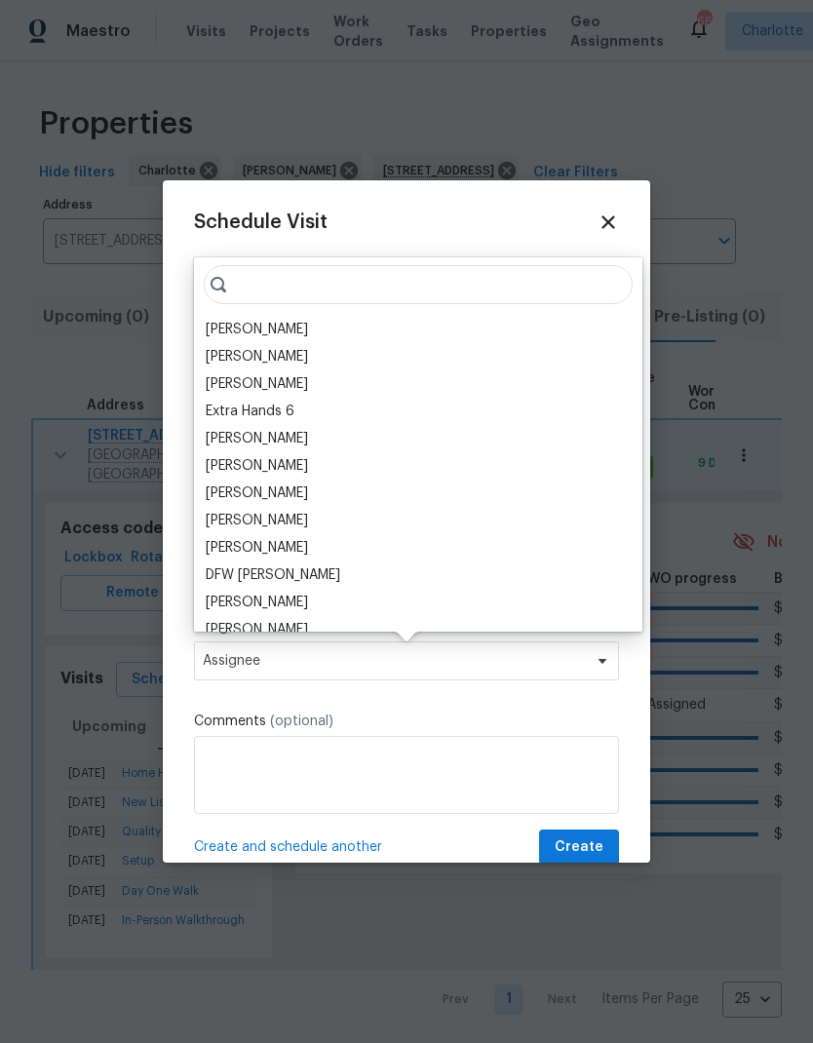
click at [241, 331] on div "[PERSON_NAME]" at bounding box center [257, 329] width 102 height 19
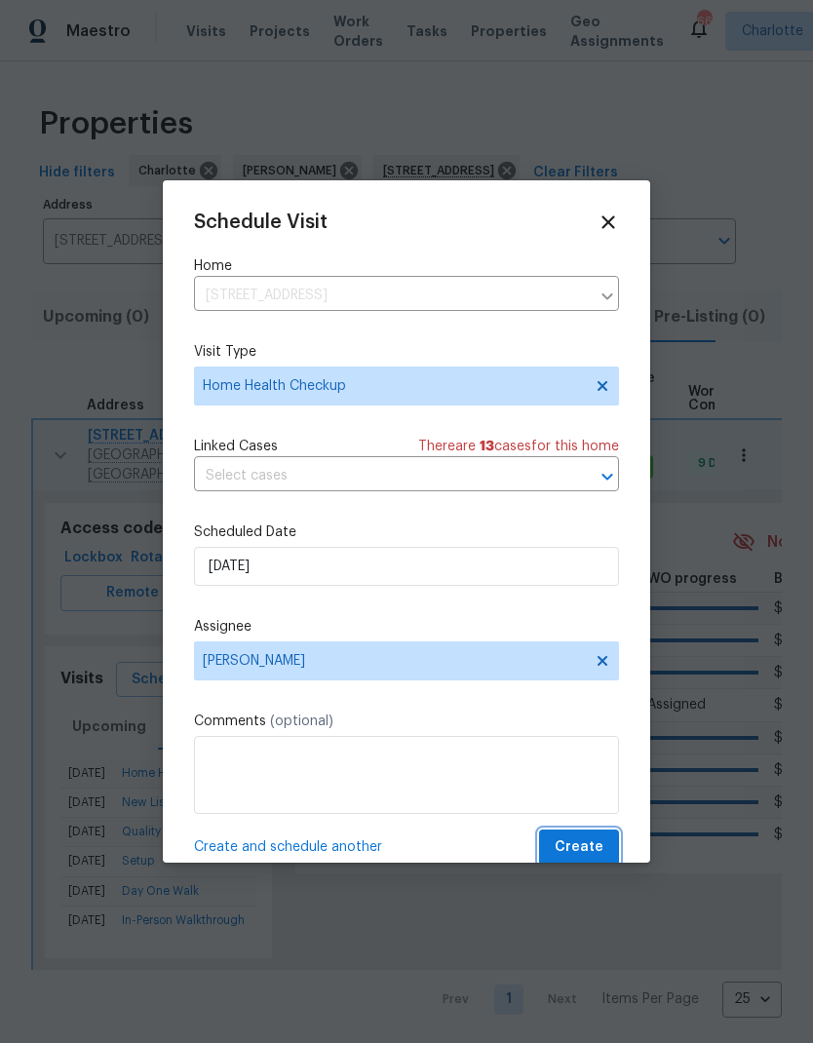
click at [590, 847] on span "Create" at bounding box center [579, 847] width 49 height 24
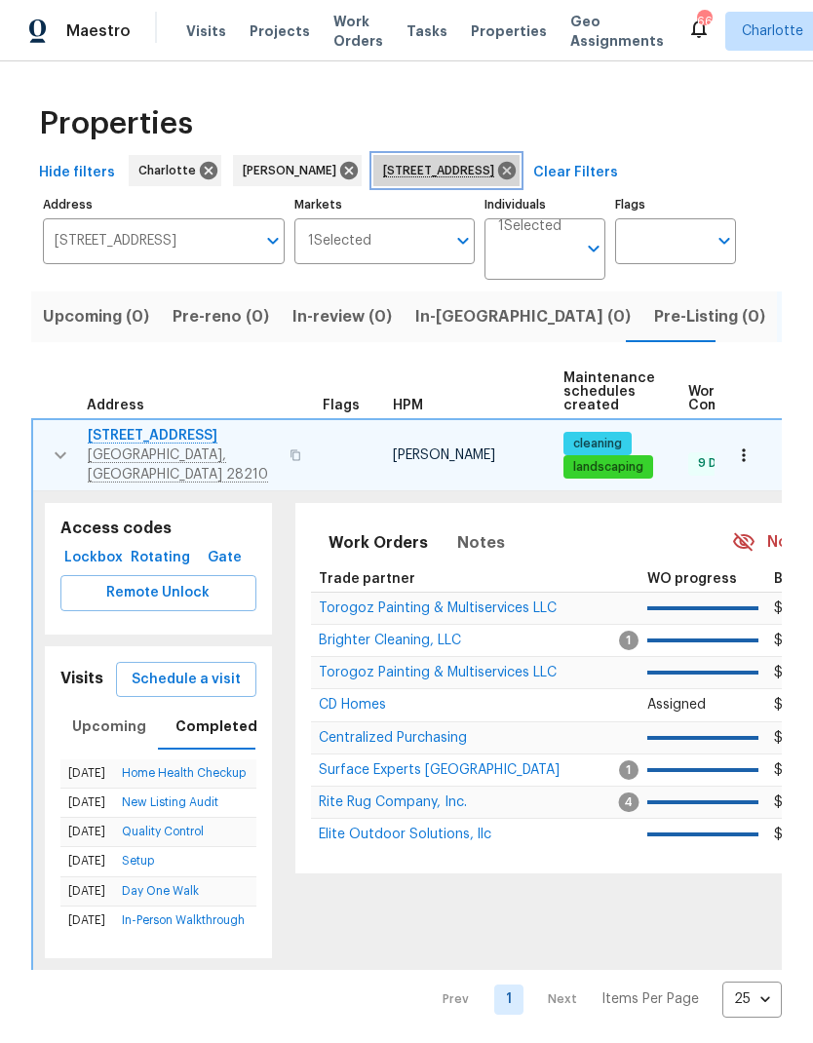
click at [518, 163] on icon at bounding box center [506, 170] width 21 height 21
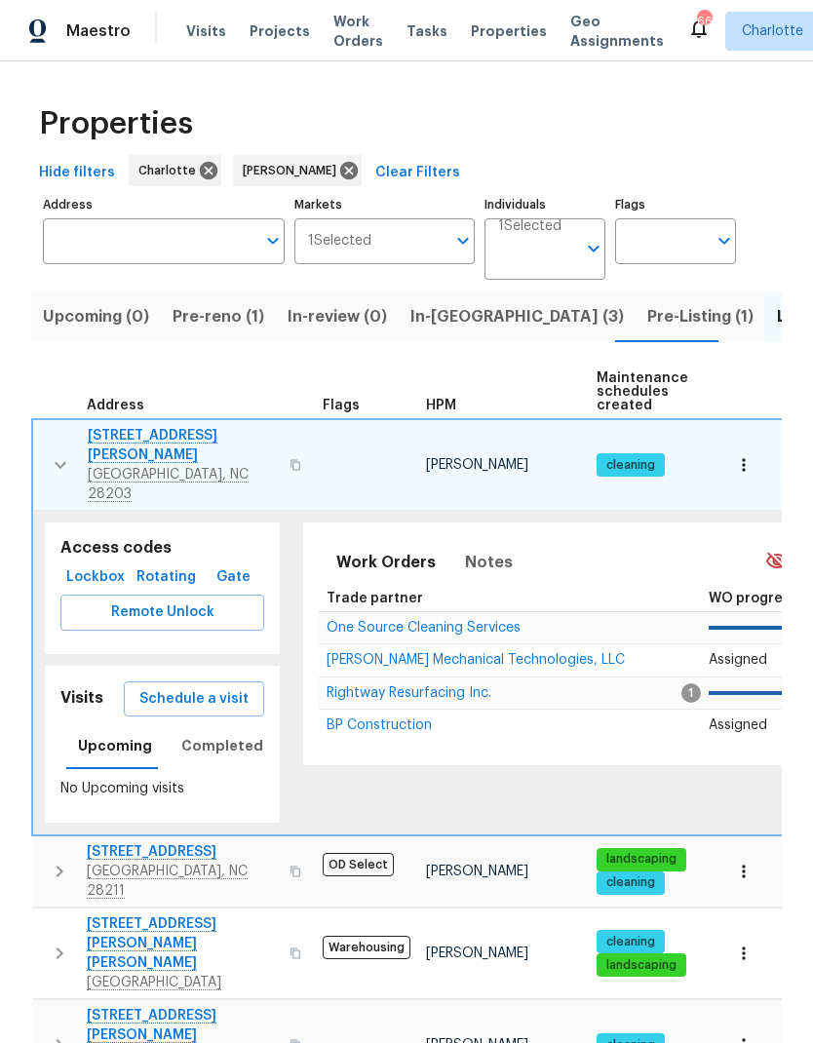
click at [54, 460] on icon "button" at bounding box center [60, 464] width 23 height 23
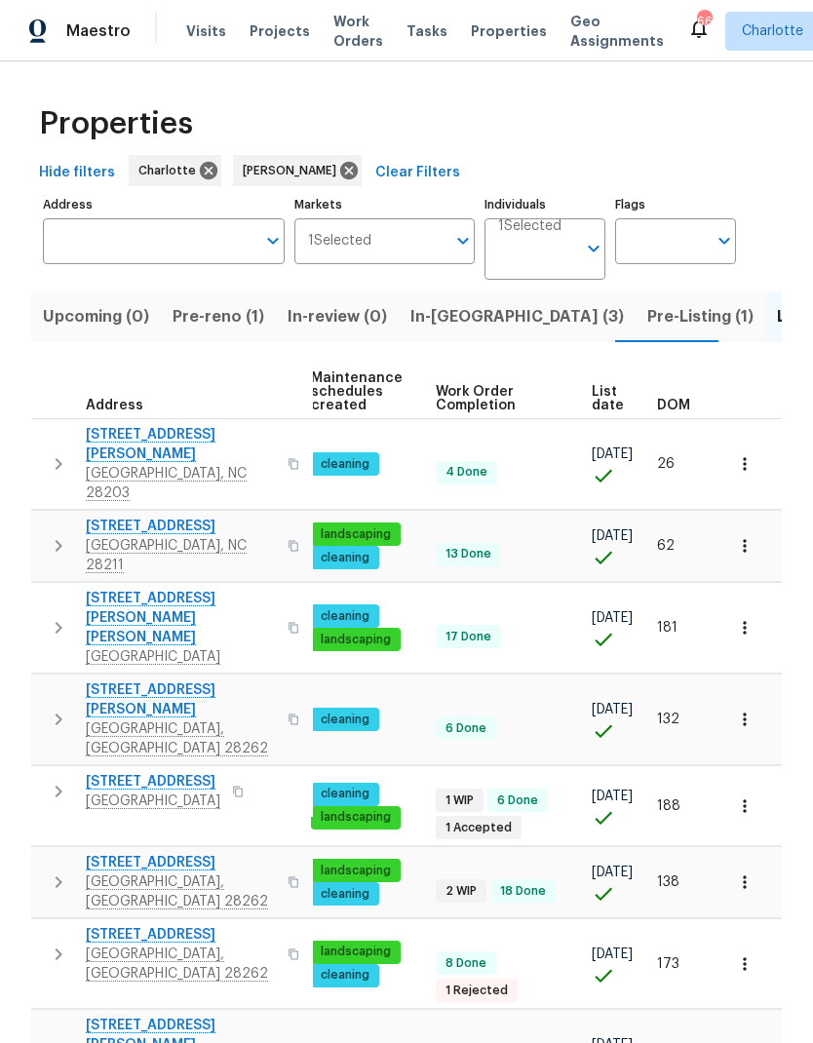
scroll to position [0, 285]
click at [599, 400] on span "List date" at bounding box center [608, 398] width 32 height 27
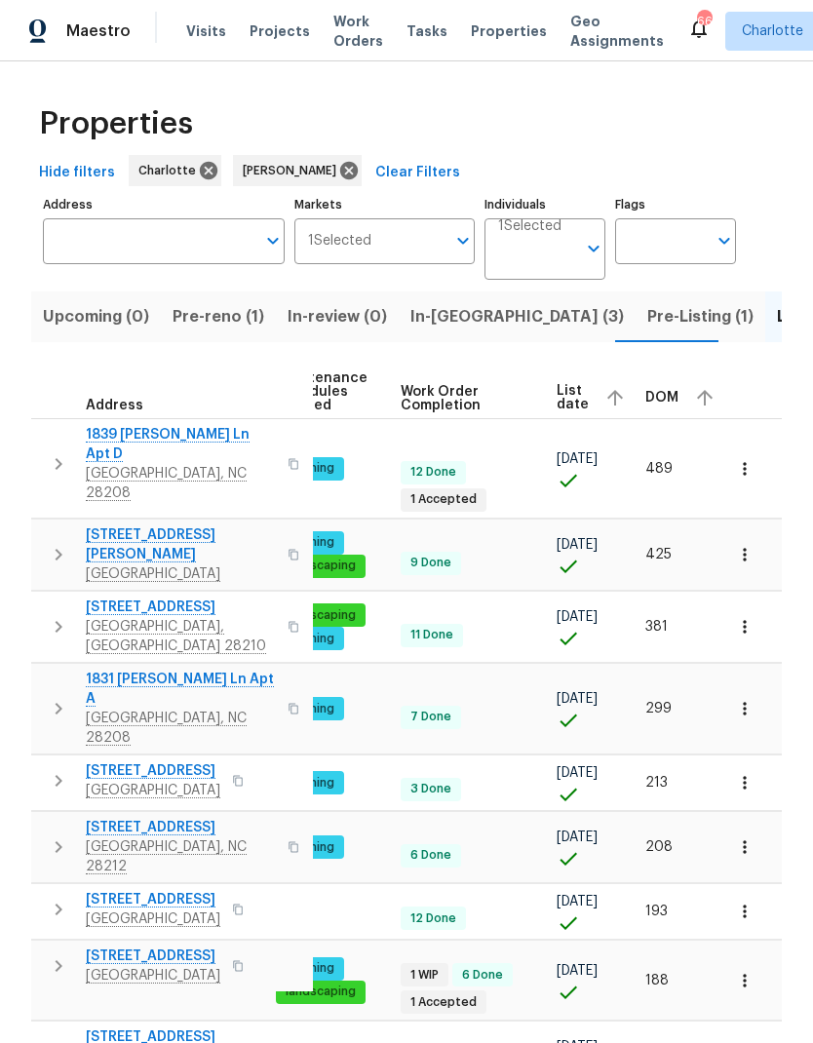
scroll to position [0, 318]
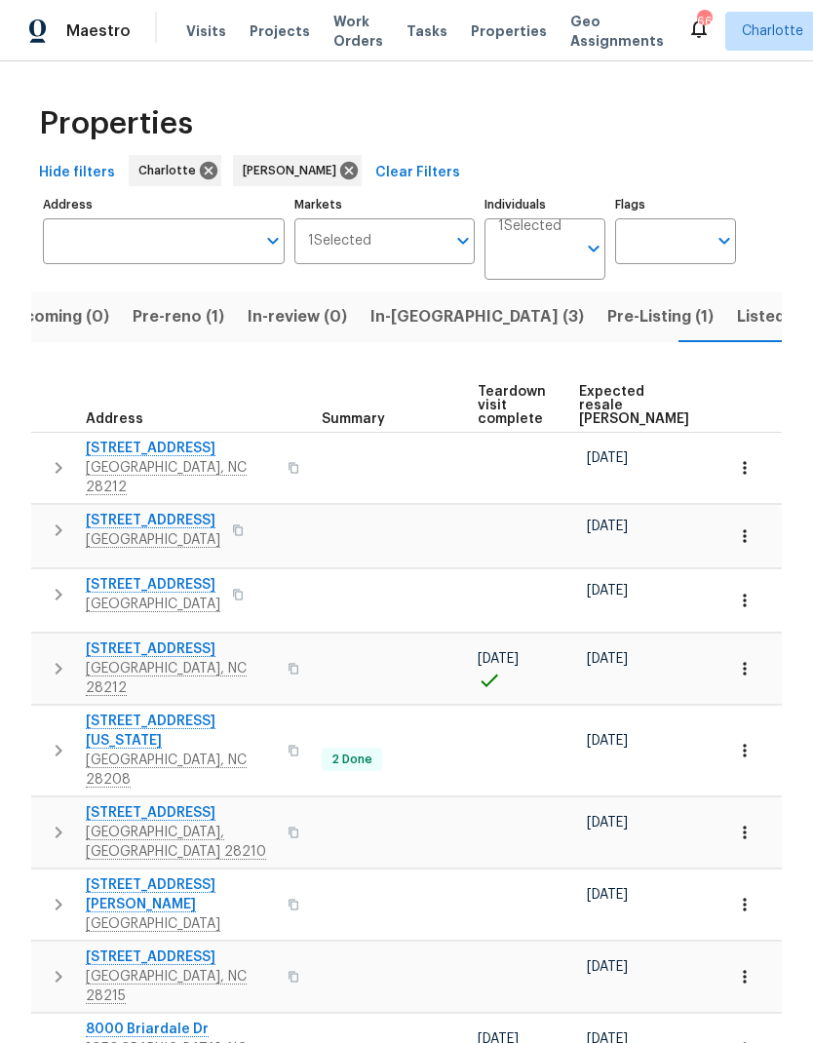
scroll to position [0, 382]
click at [608, 401] on span "Expected resale [PERSON_NAME]" at bounding box center [636, 405] width 110 height 41
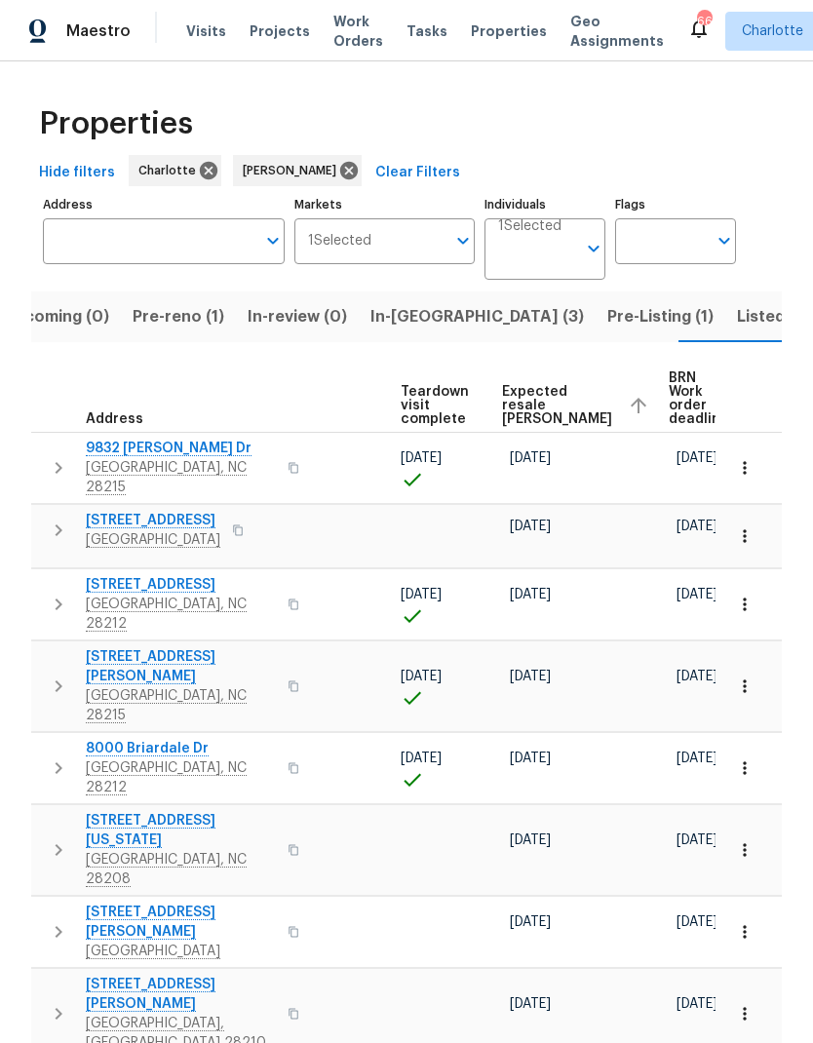
scroll to position [0, 460]
click at [522, 404] on span "Expected resale [PERSON_NAME]" at bounding box center [558, 405] width 110 height 41
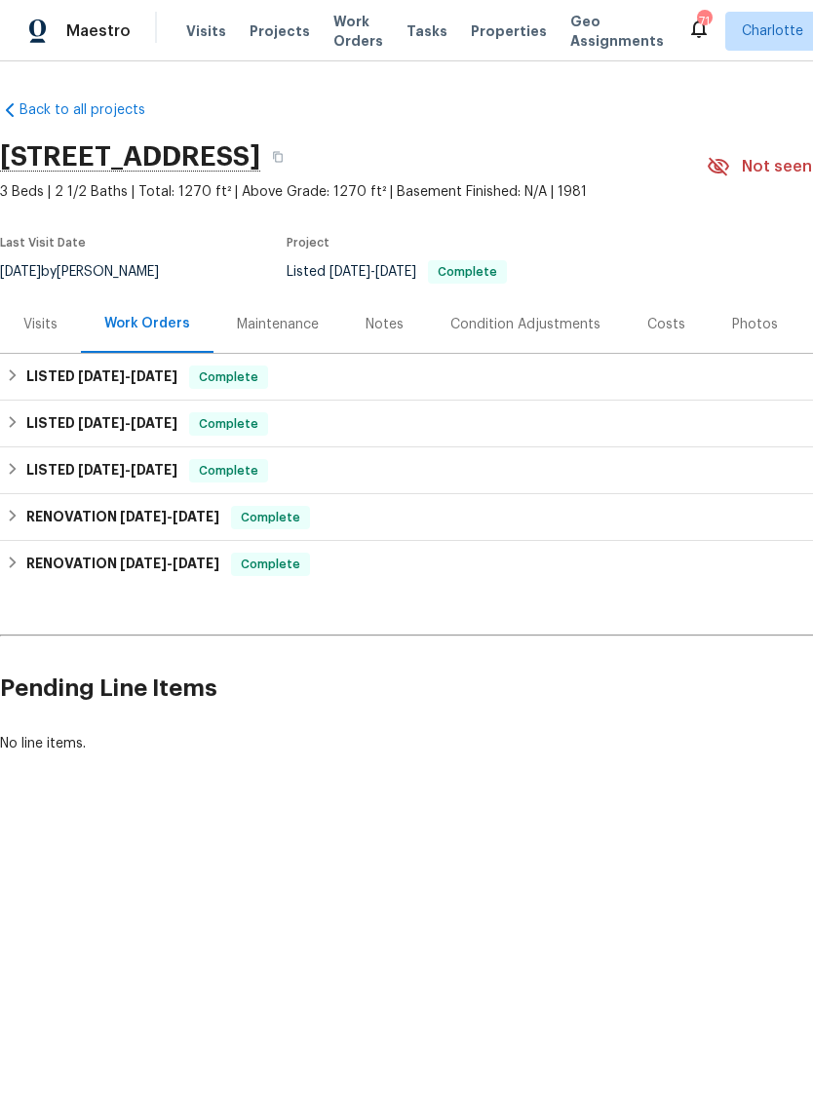
click at [734, 327] on div "Photos" at bounding box center [755, 324] width 46 height 19
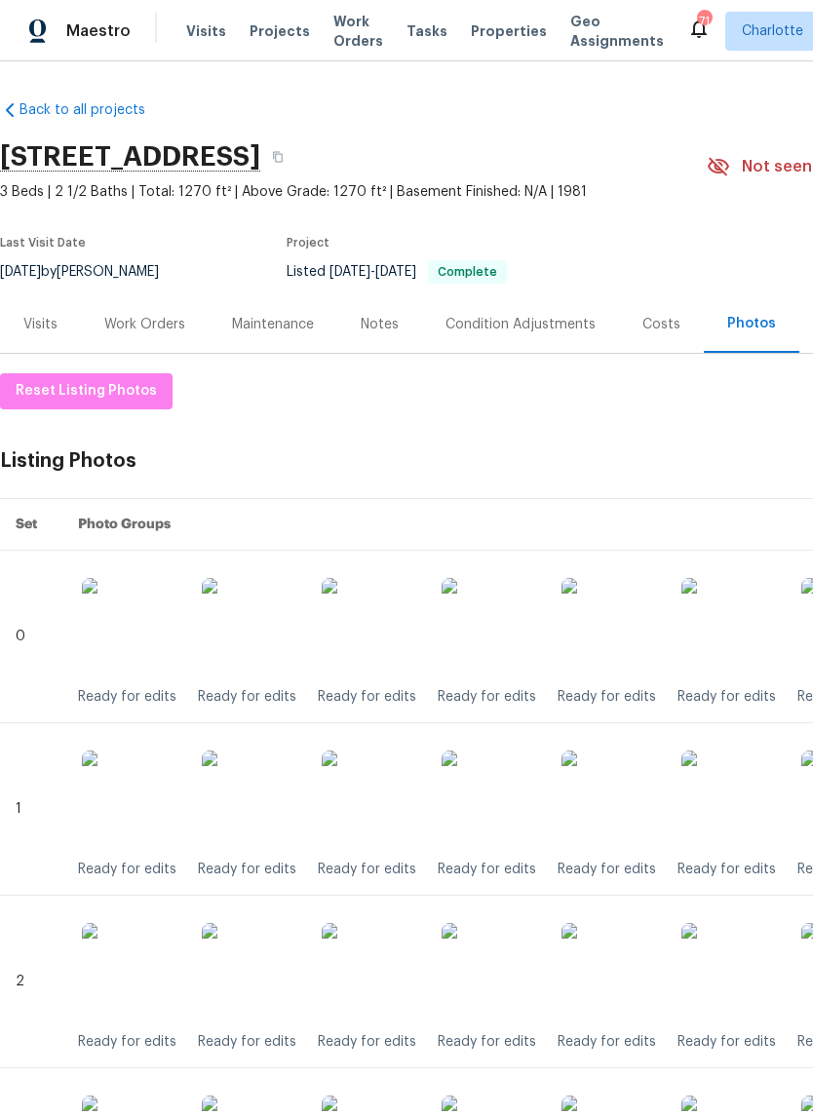
click at [634, 634] on img at bounding box center [609, 626] width 97 height 97
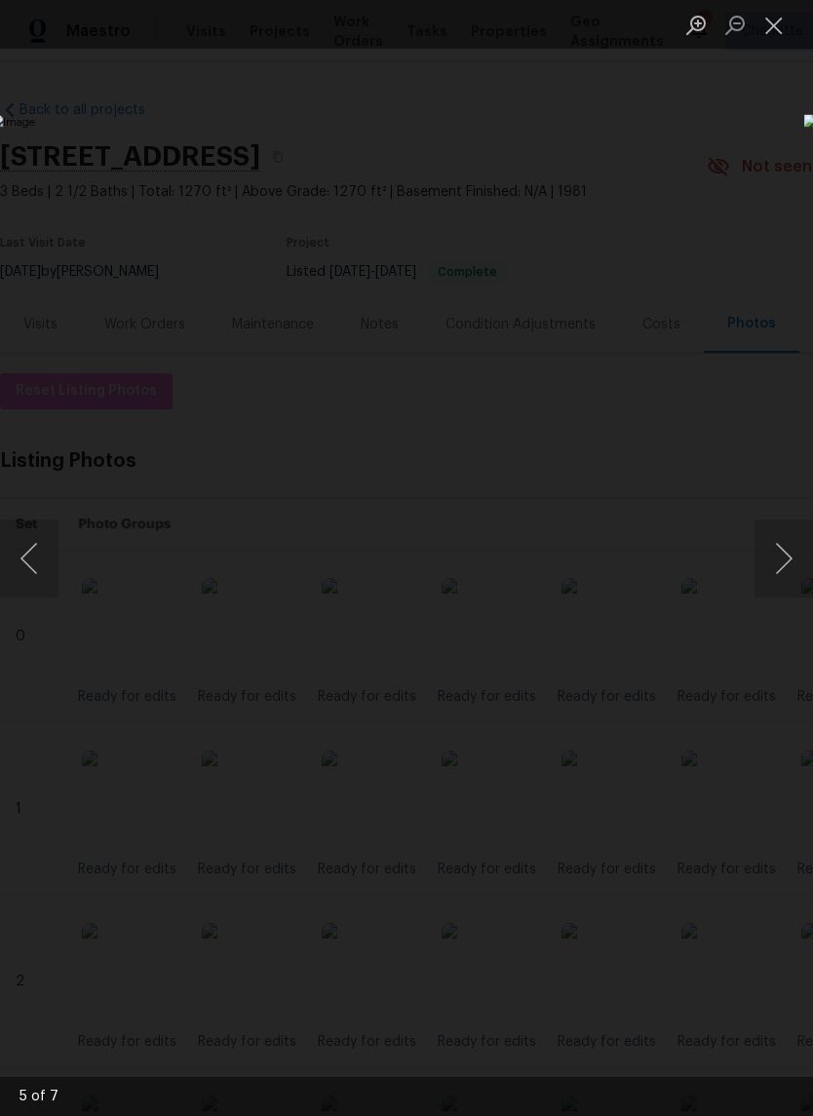
click at [759, 31] on button "Close lightbox" at bounding box center [773, 25] width 39 height 34
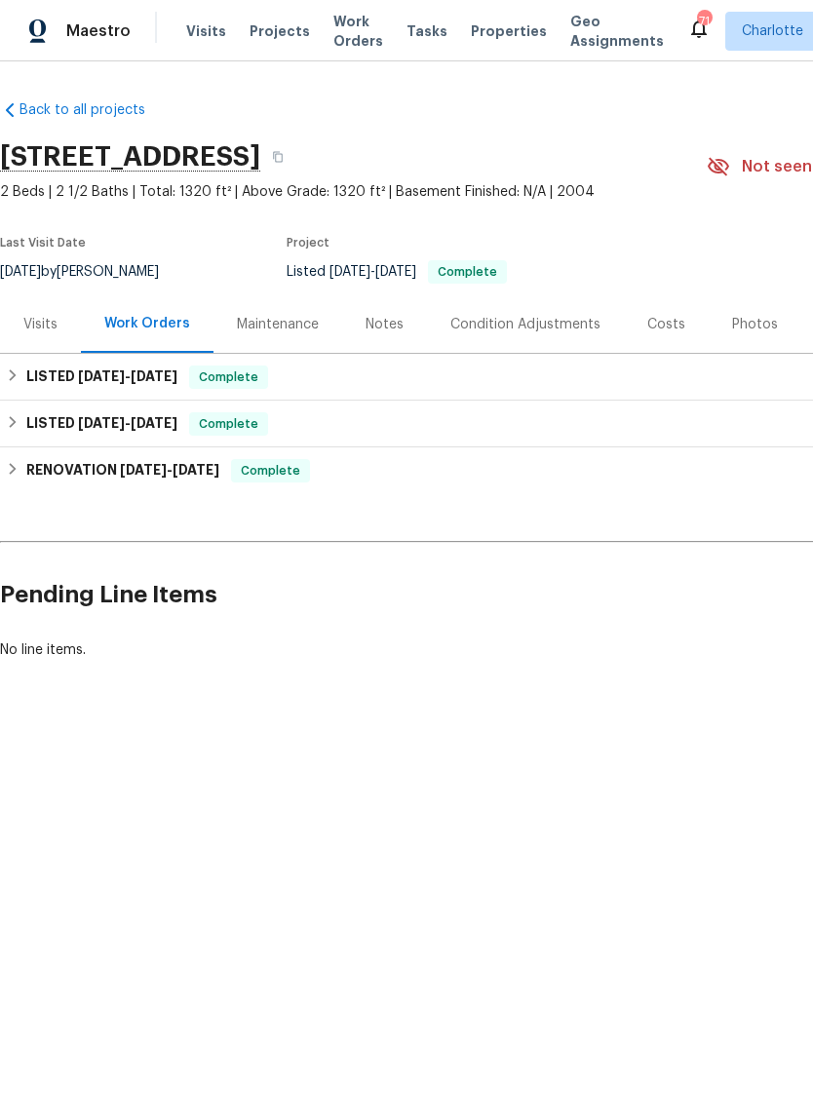
click at [740, 324] on div "Photos" at bounding box center [755, 324] width 46 height 19
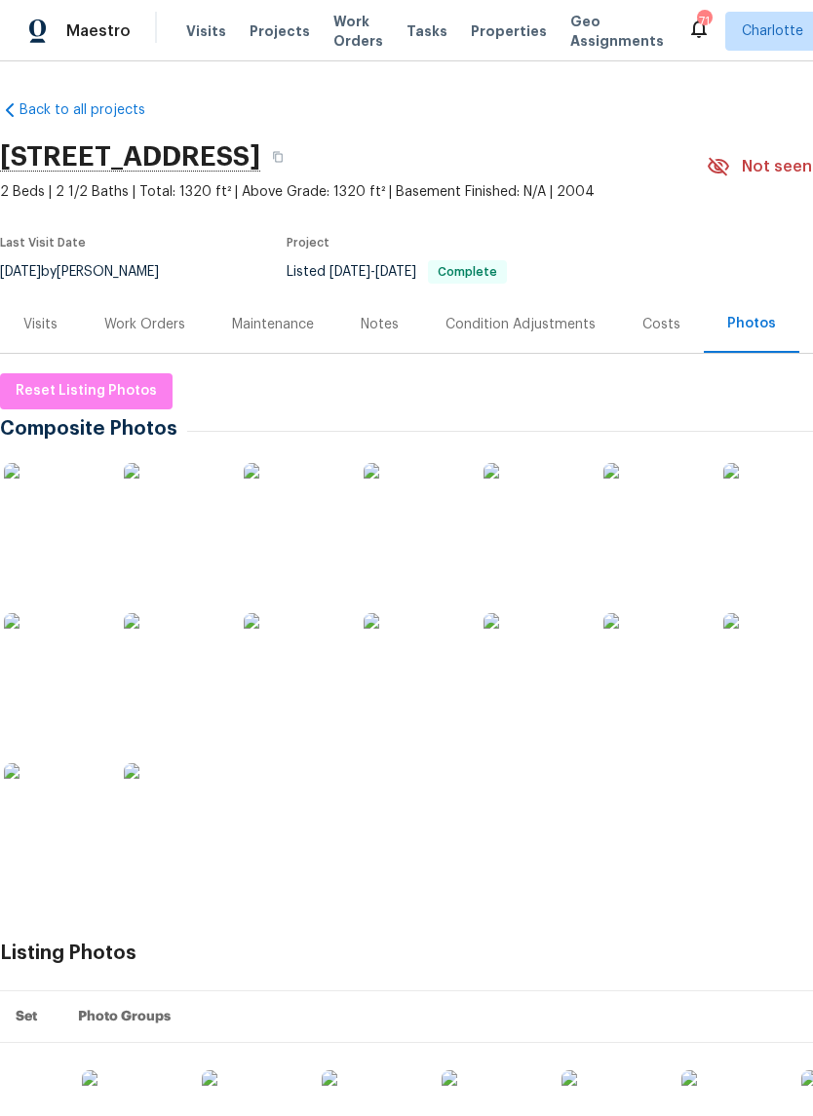
click at [58, 810] on img at bounding box center [52, 811] width 97 height 97
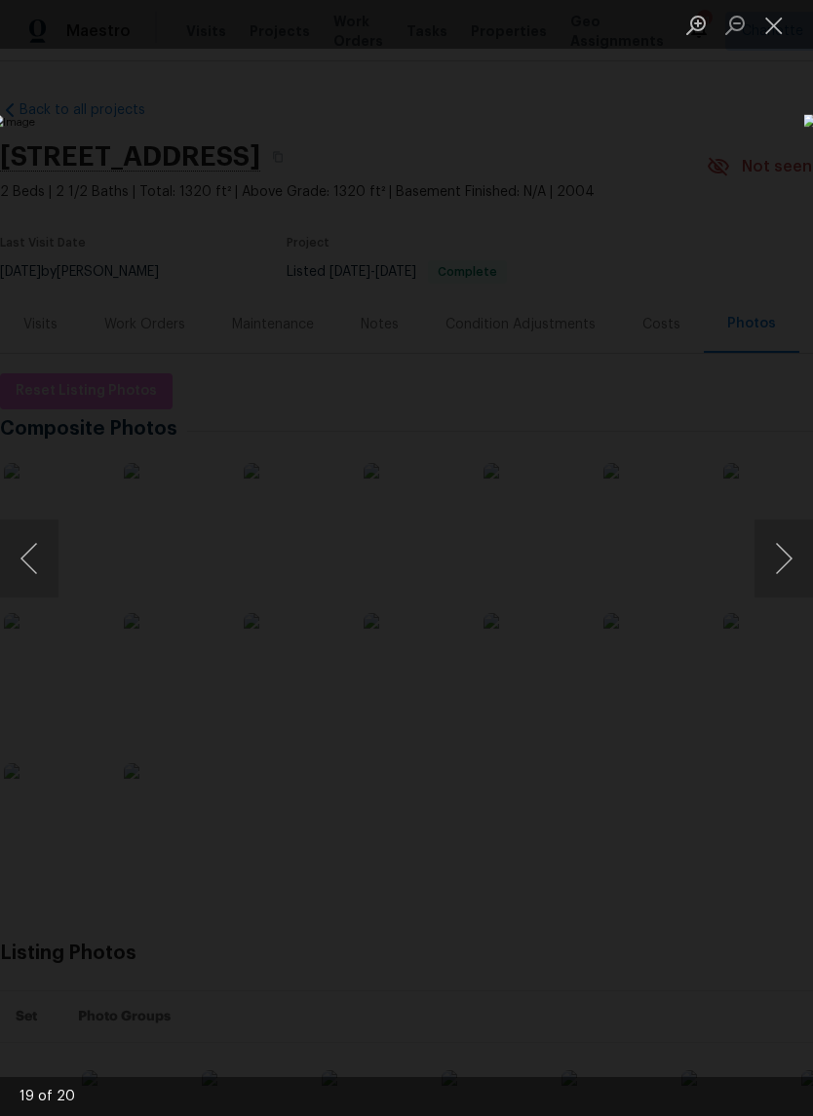
click at [780, 554] on button "Next image" at bounding box center [783, 559] width 58 height 78
click at [780, 22] on button "Close lightbox" at bounding box center [773, 25] width 39 height 34
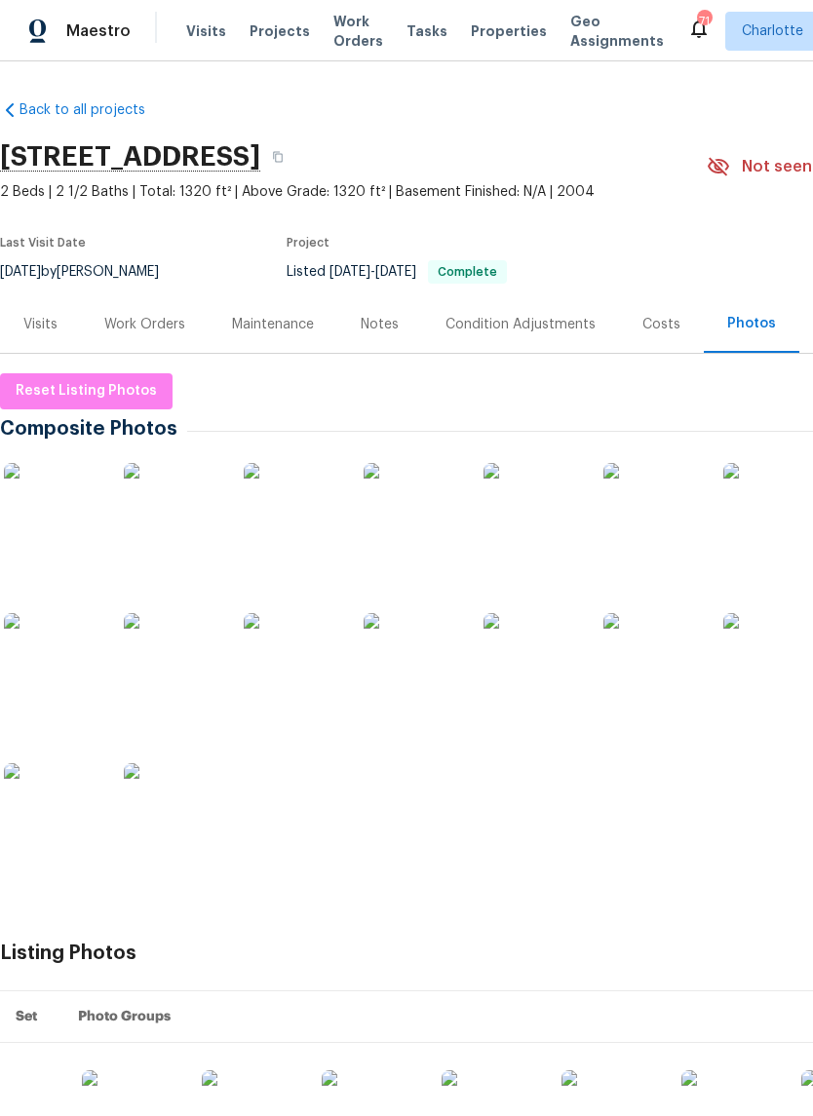
click at [656, 652] on img at bounding box center [651, 661] width 97 height 97
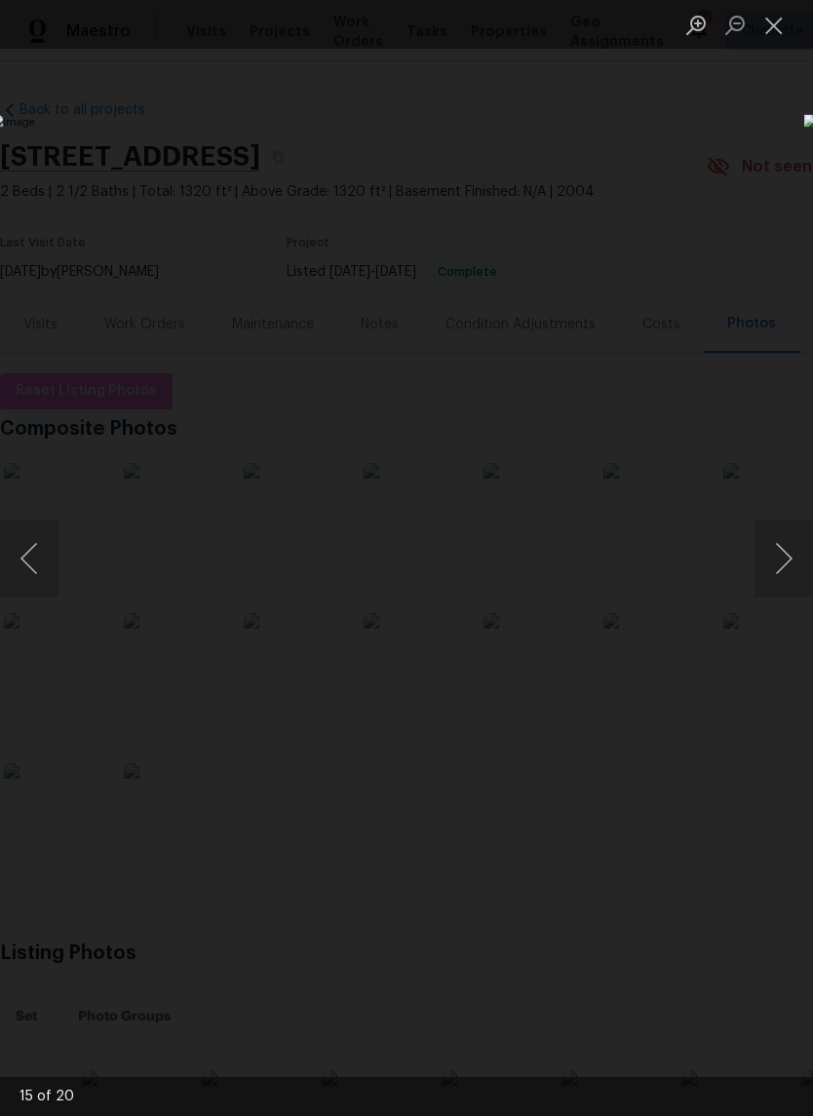
click at [777, 21] on button "Close lightbox" at bounding box center [773, 25] width 39 height 34
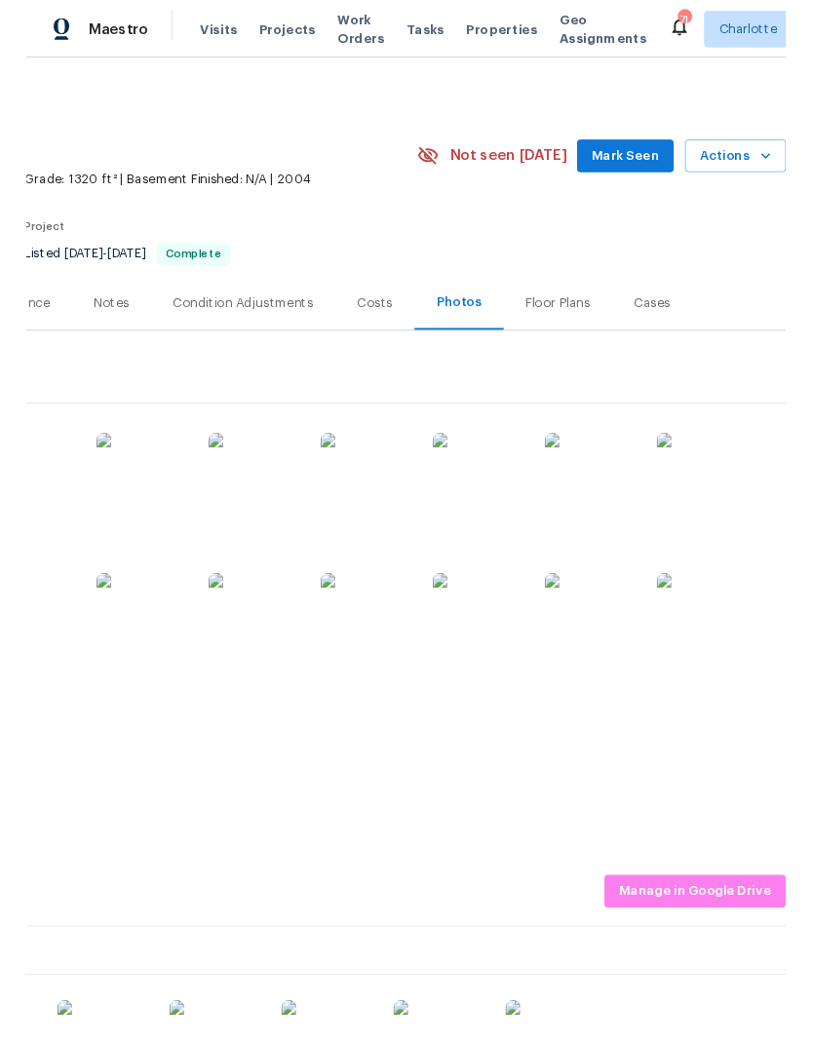
scroll to position [0, 289]
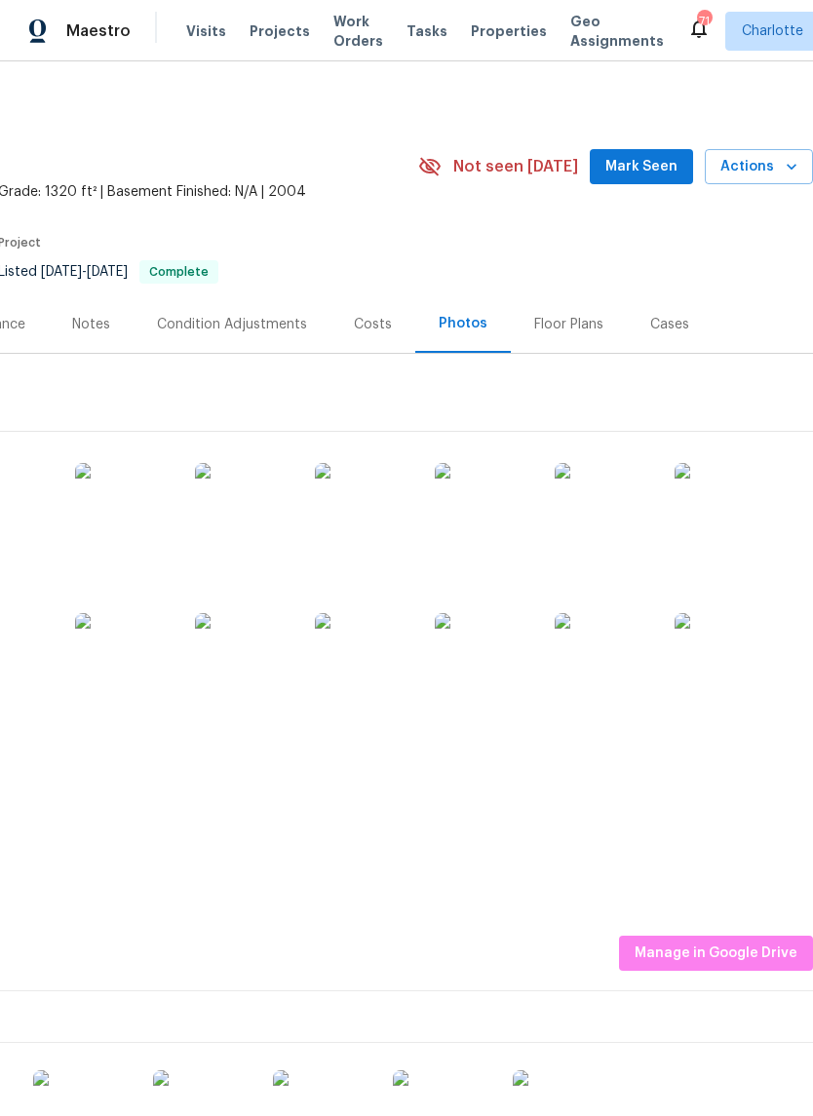
click at [789, 164] on icon "button" at bounding box center [791, 166] width 19 height 19
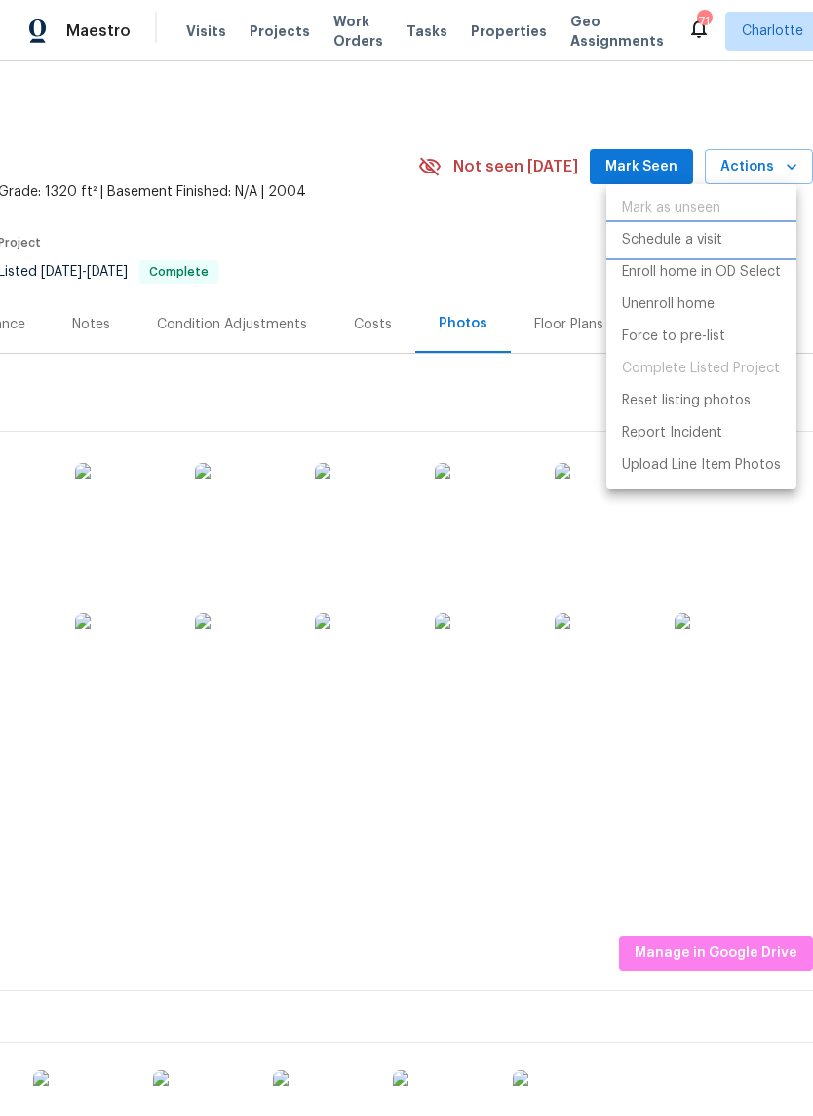
click at [724, 240] on li "Schedule a visit" at bounding box center [701, 240] width 190 height 32
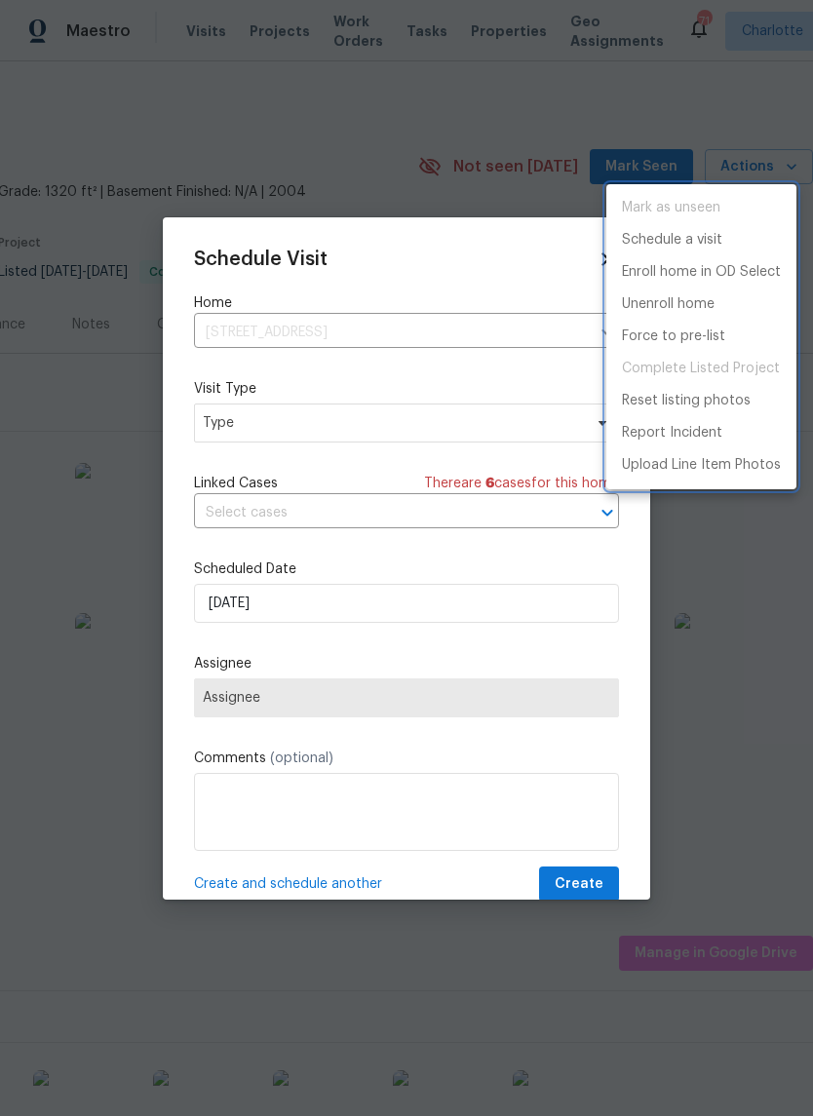
click at [457, 425] on div at bounding box center [406, 558] width 813 height 1116
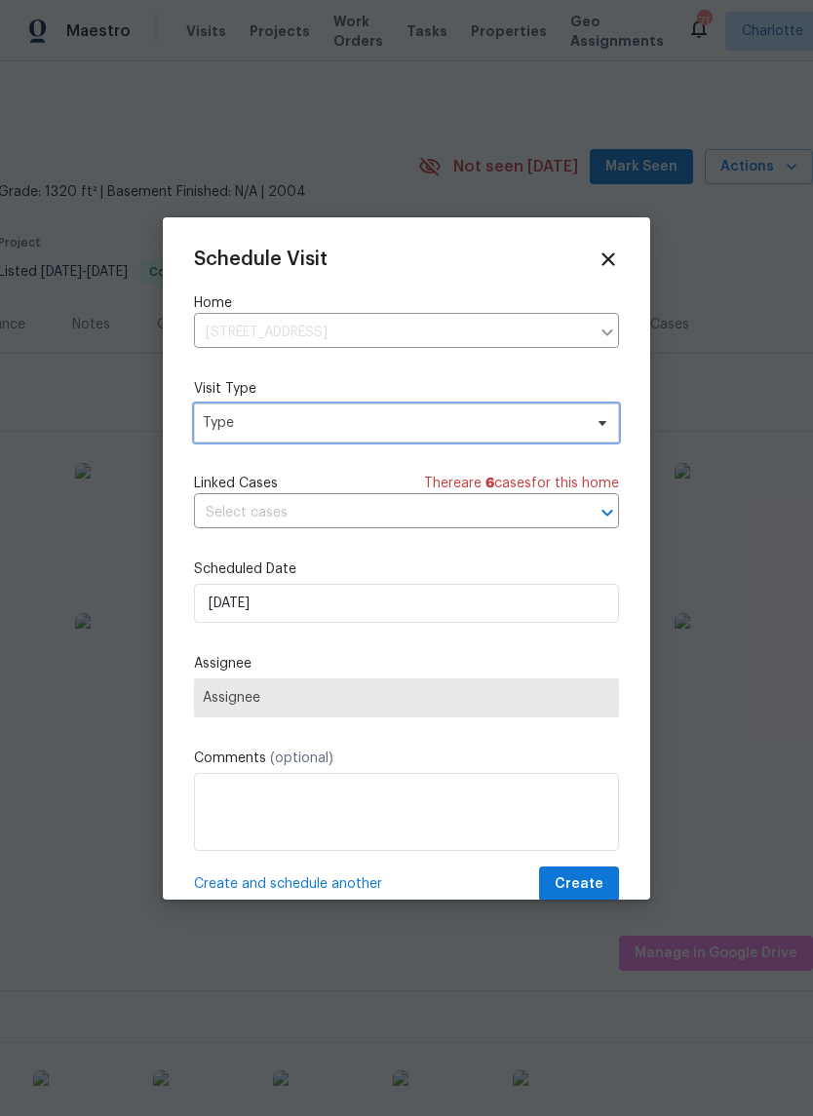
click at [443, 429] on span "Type" at bounding box center [392, 422] width 379 height 19
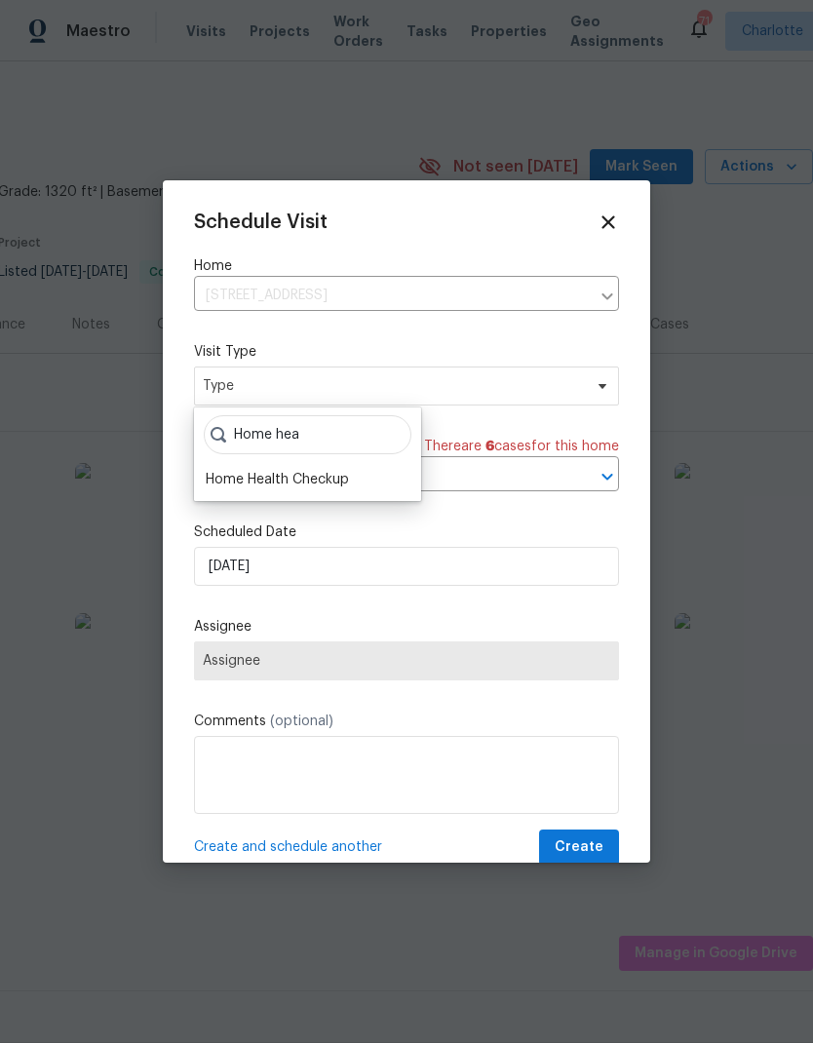
type input "Home hea"
click at [333, 472] on div "Home Health Checkup" at bounding box center [277, 479] width 143 height 19
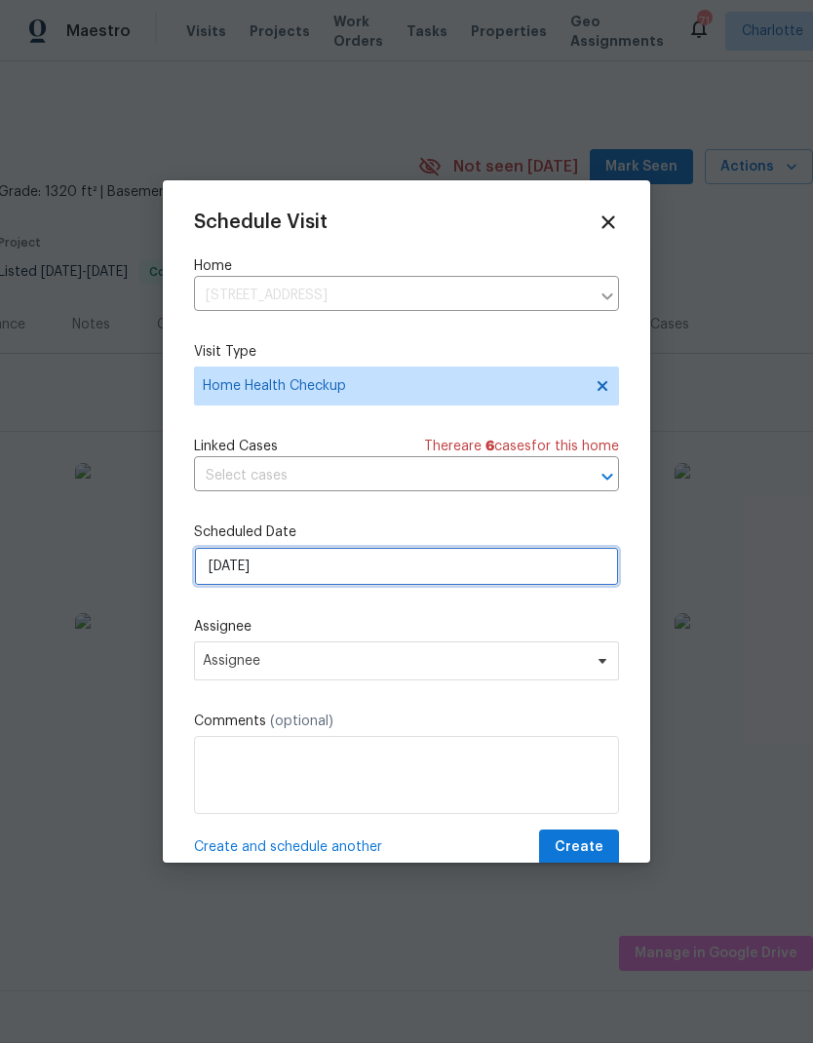
click at [335, 569] on input "[DATE]" at bounding box center [406, 566] width 425 height 39
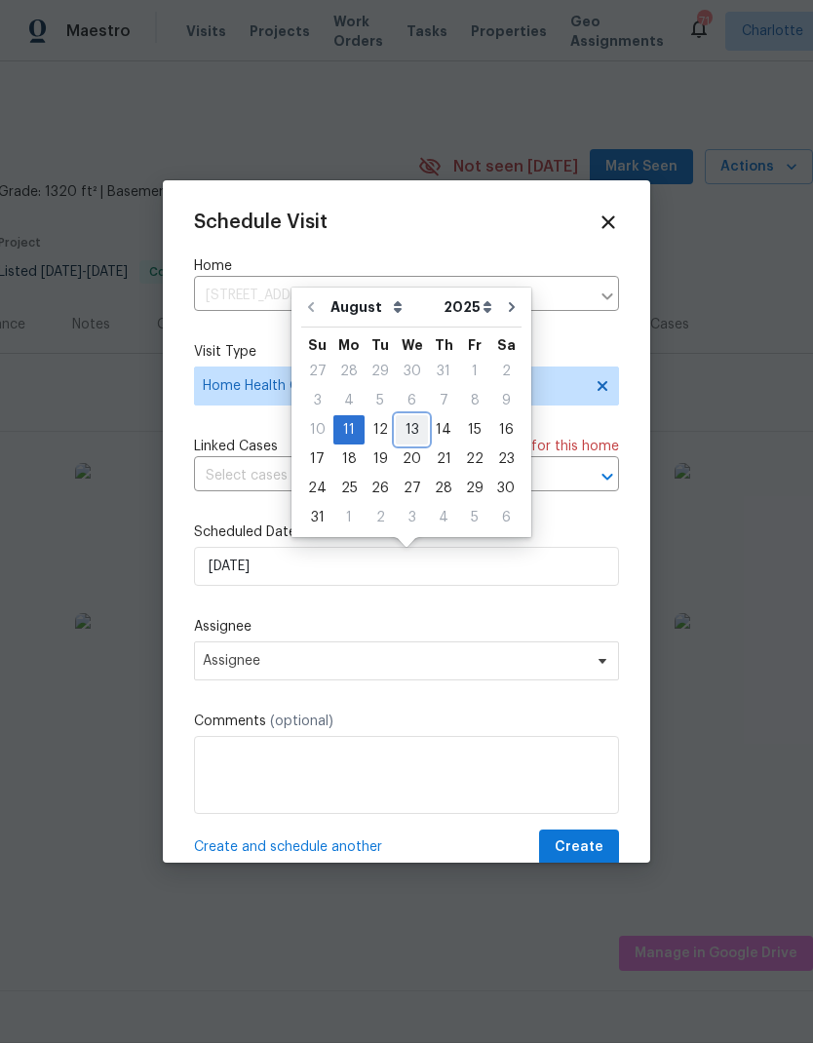
click at [407, 434] on div "13" at bounding box center [412, 429] width 32 height 27
type input "[DATE]"
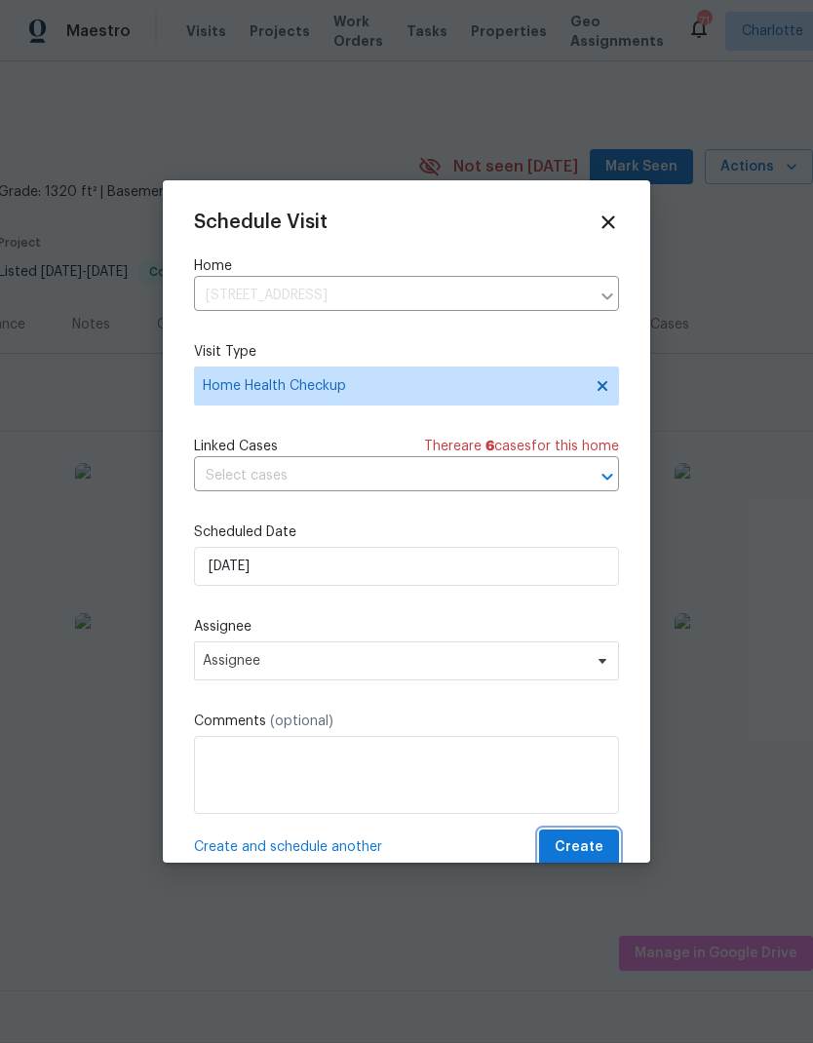
click at [593, 838] on button "Create" at bounding box center [579, 848] width 80 height 36
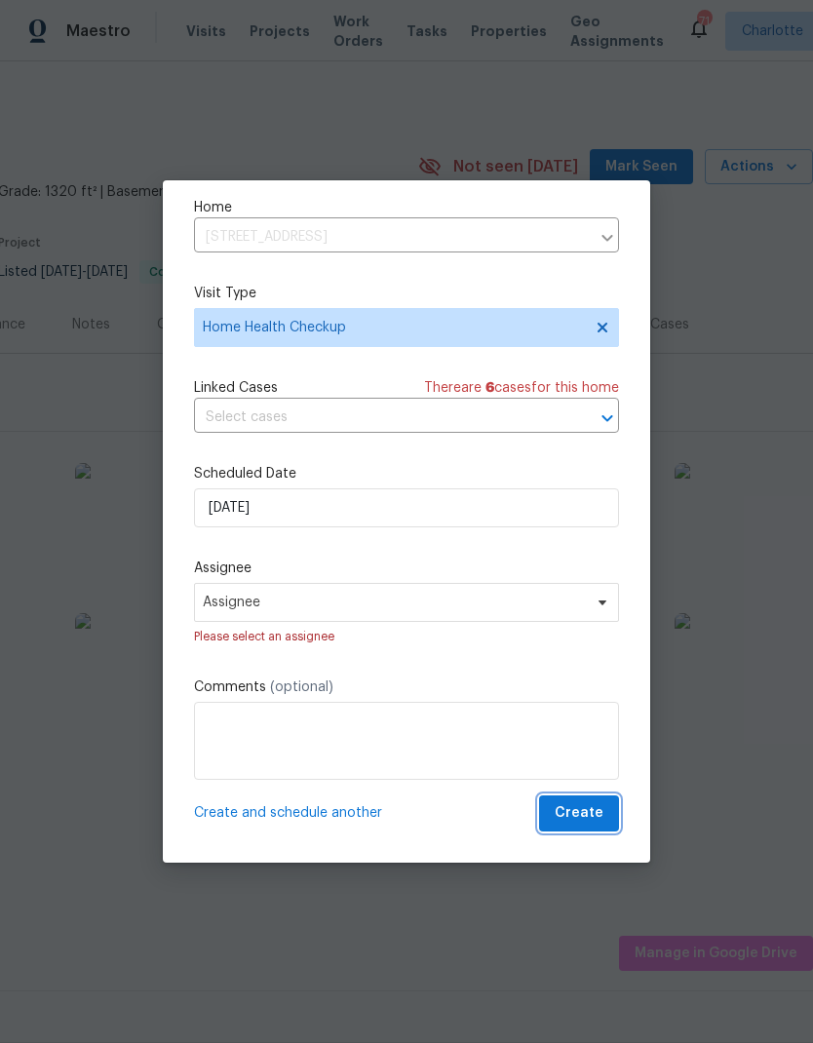
scroll to position [62, 0]
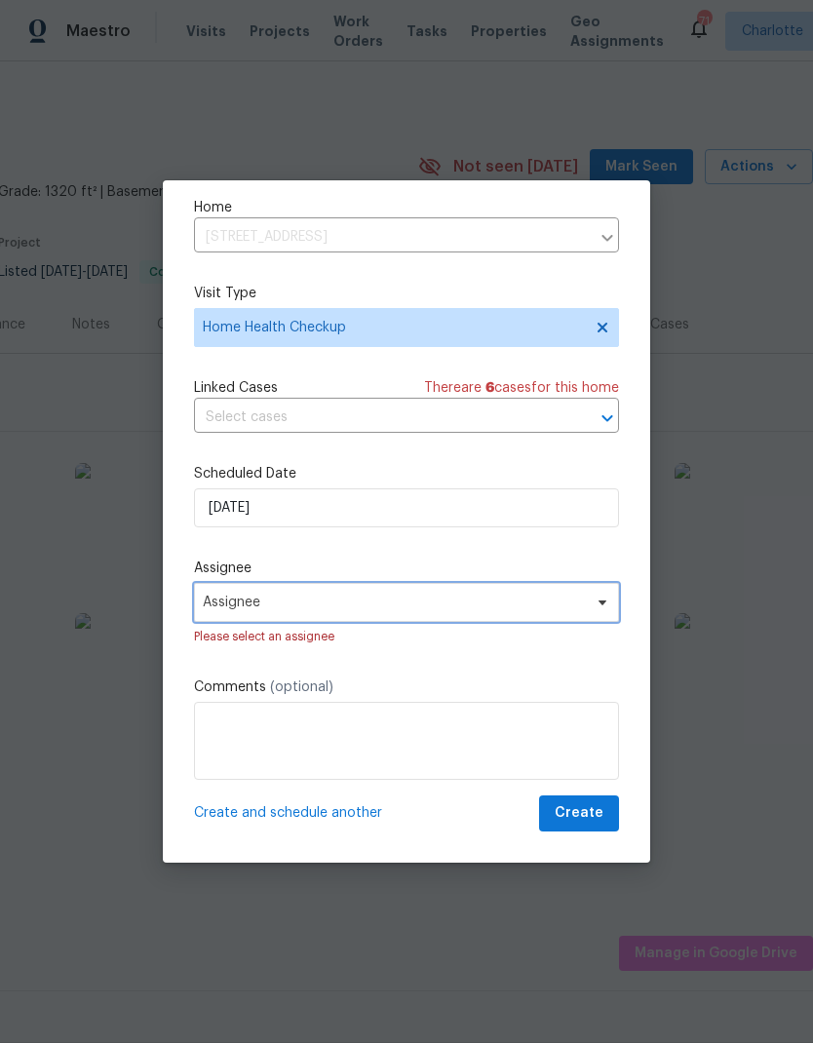
click at [564, 602] on span "Assignee" at bounding box center [394, 603] width 382 height 16
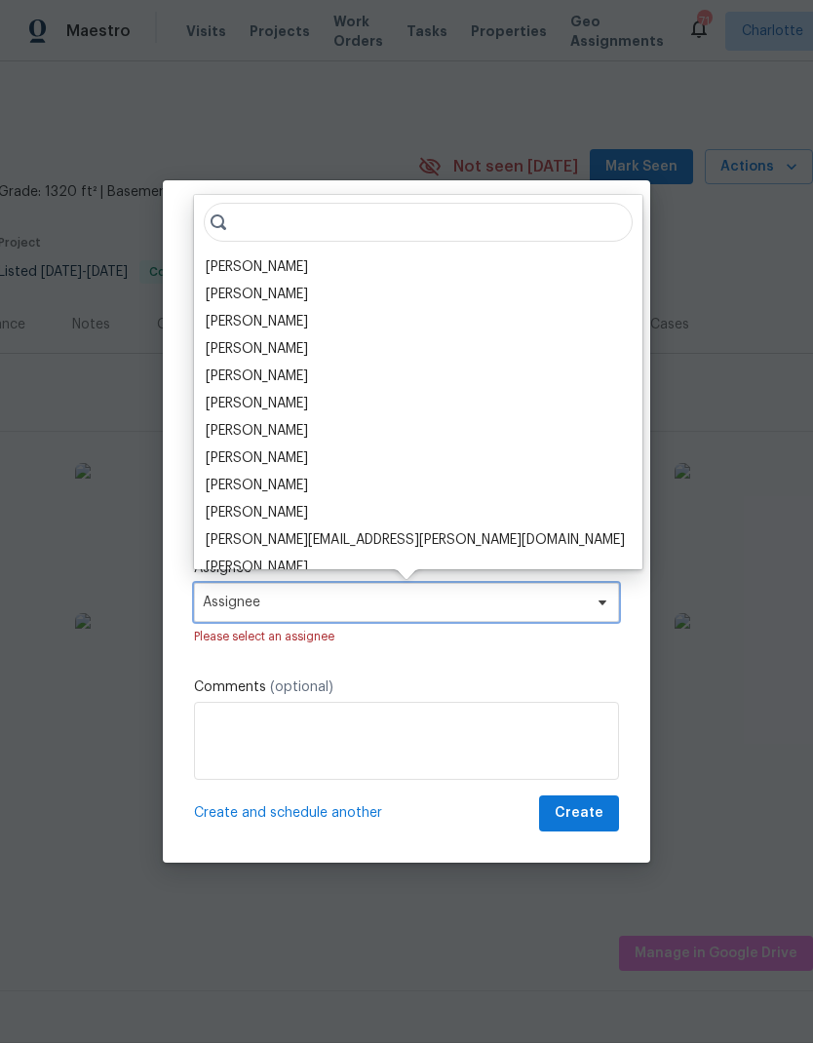
click at [599, 602] on icon at bounding box center [603, 602] width 8 height 5
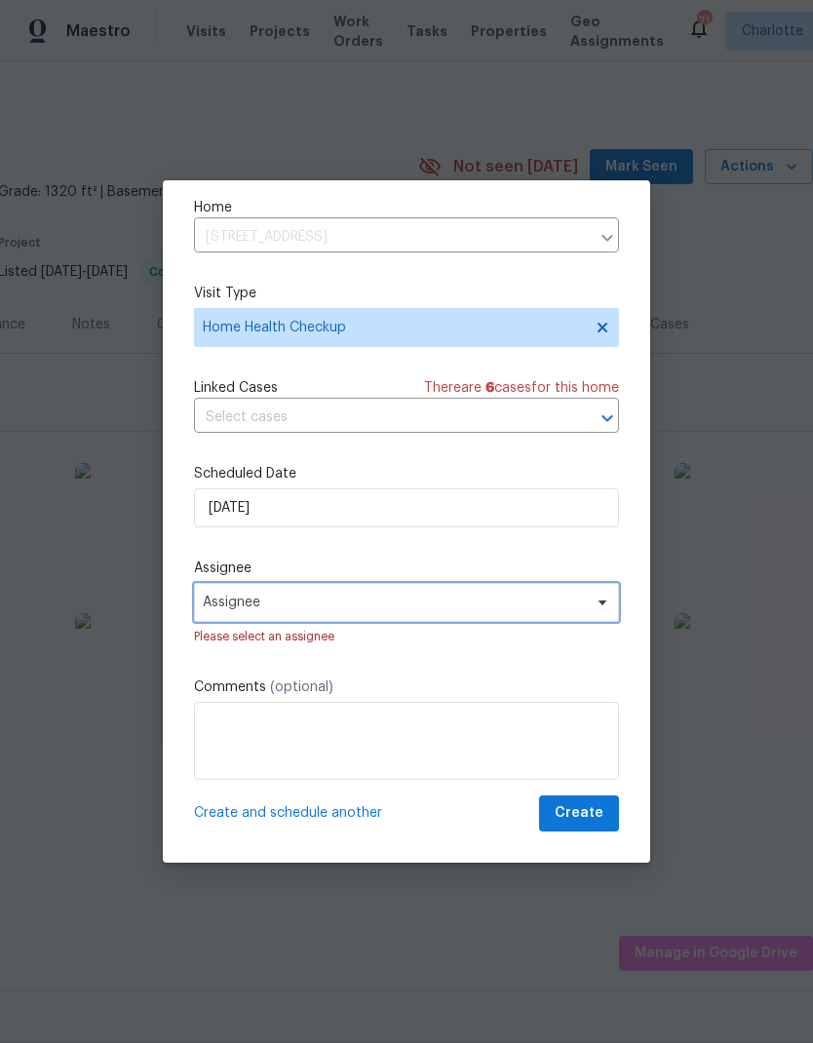
click at [590, 604] on span at bounding box center [599, 603] width 21 height 16
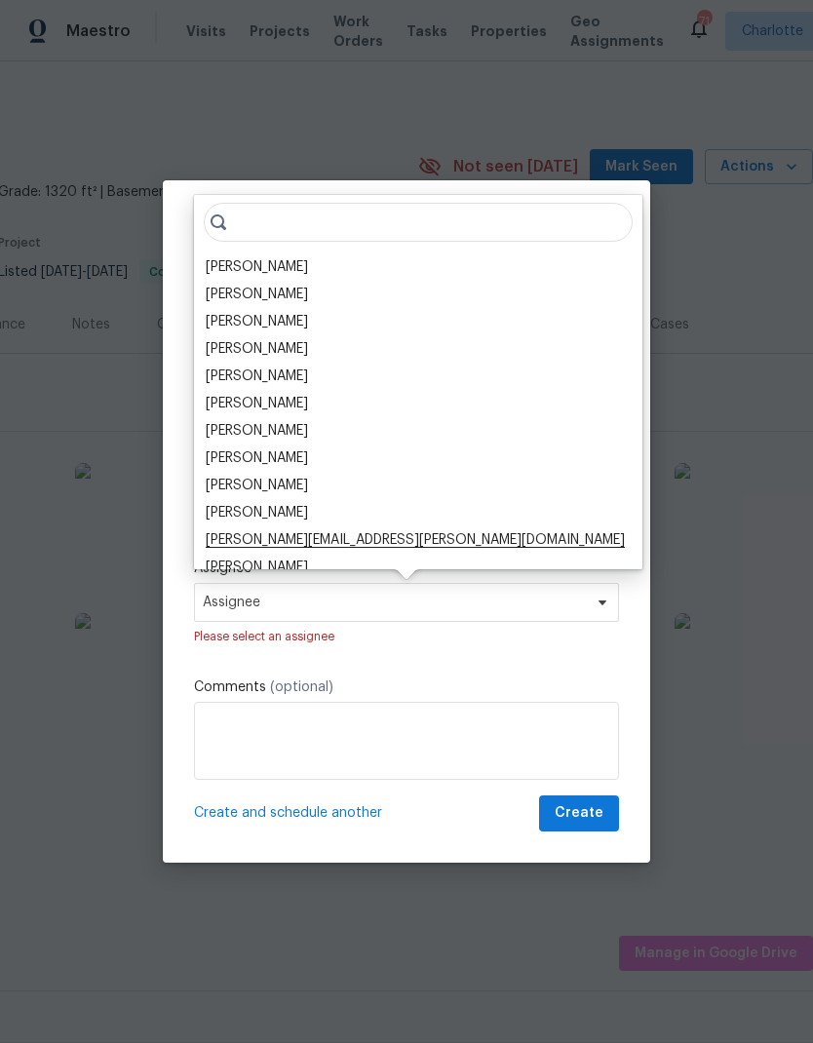
click at [257, 266] on div "[PERSON_NAME]" at bounding box center [257, 266] width 102 height 19
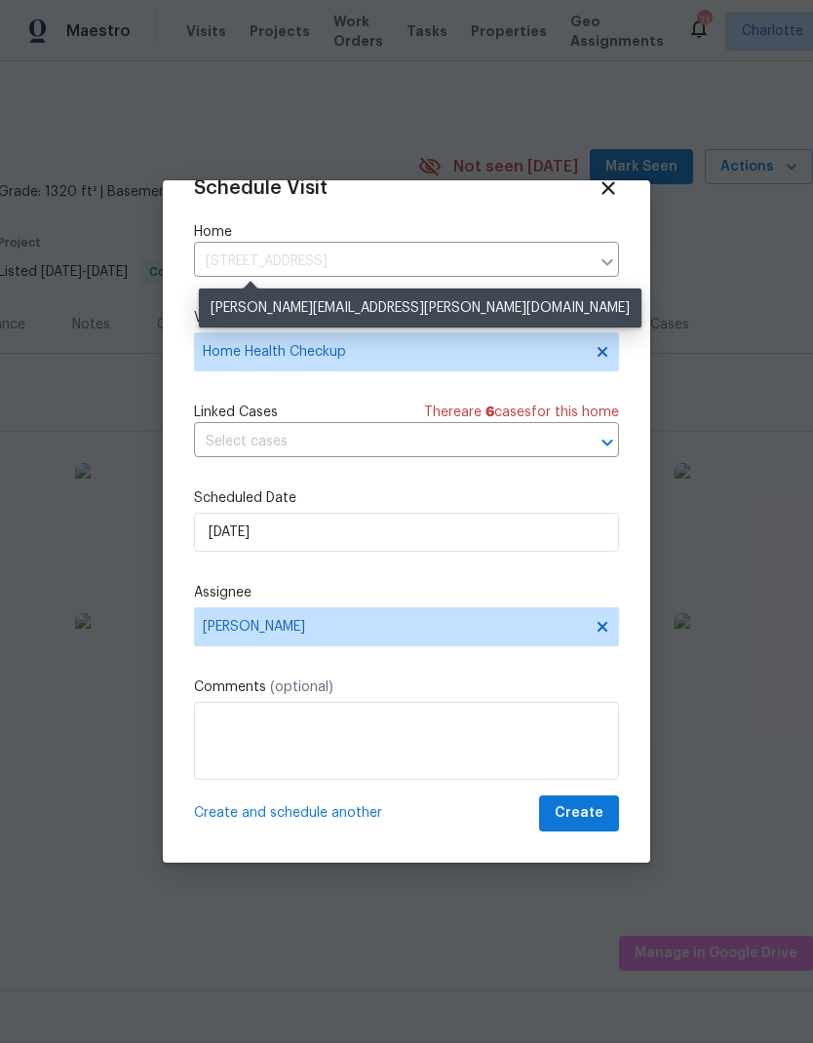
scroll to position [38, 0]
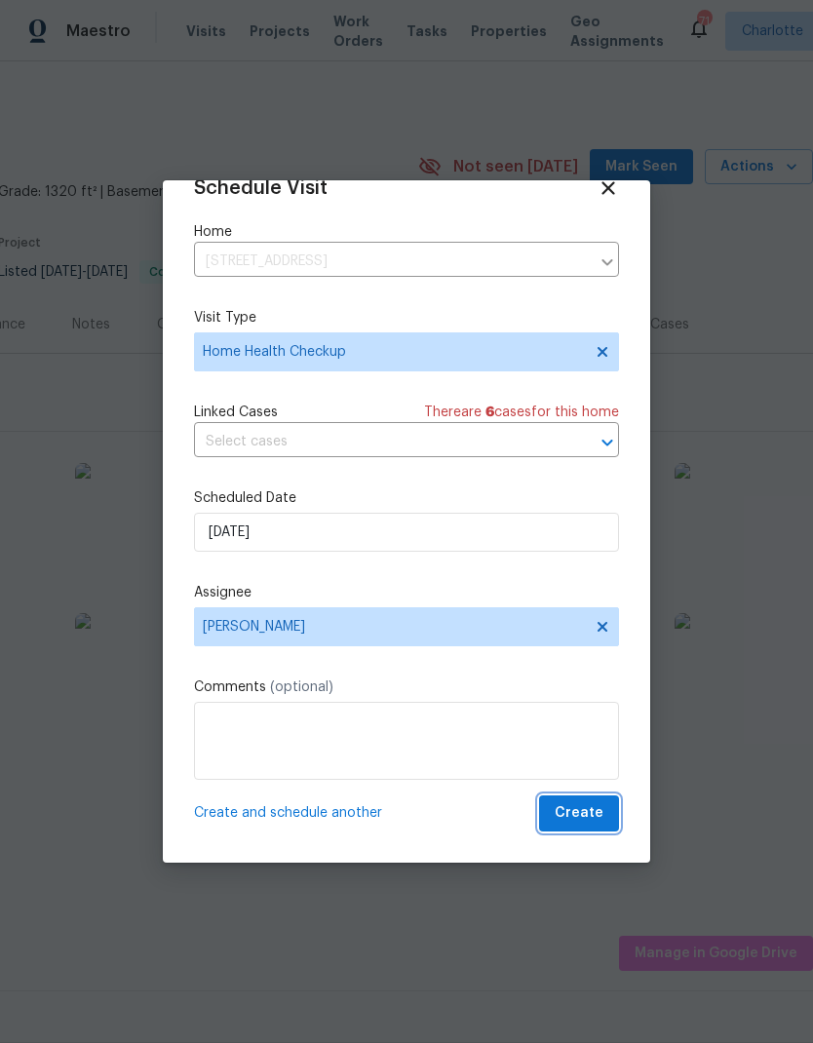
click at [591, 802] on span "Create" at bounding box center [579, 813] width 49 height 24
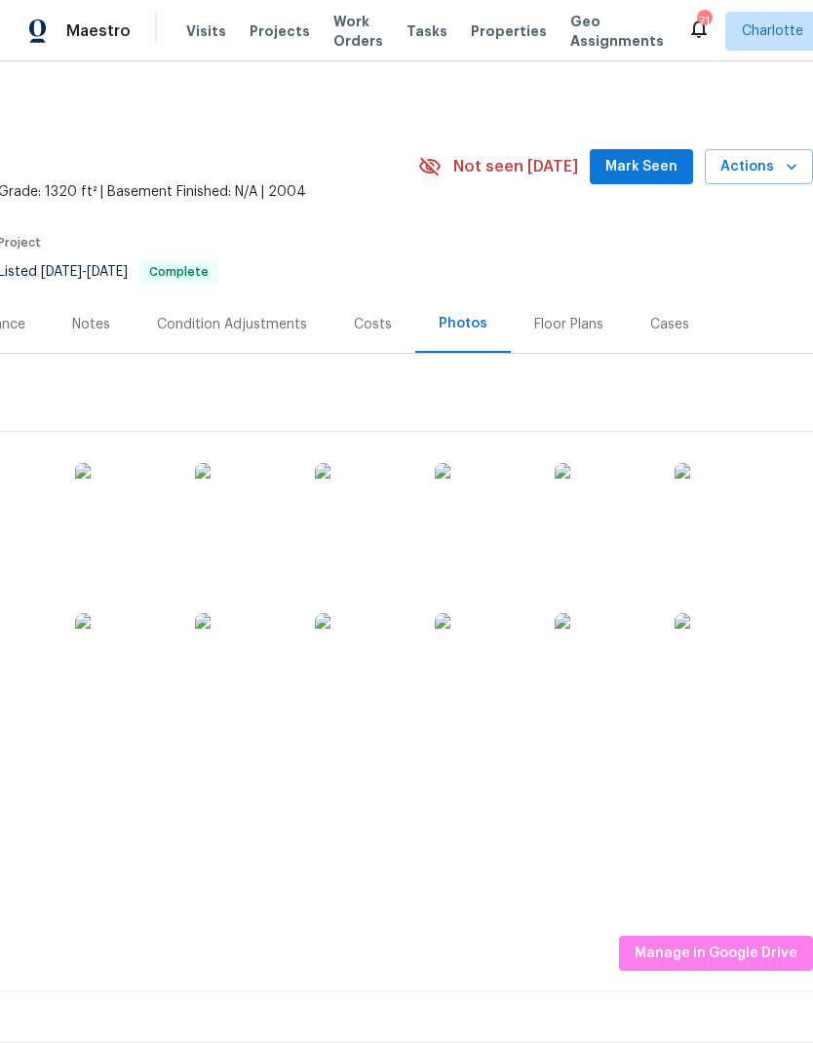
click at [506, 132] on div "5163 Ficus Tree Ln, Charlotte, NC 28215 2 Beds | 2 1/2 Baths | Total: 1320 ft² …" at bounding box center [262, 167] width 1102 height 70
